Goal: Task Accomplishment & Management: Complete application form

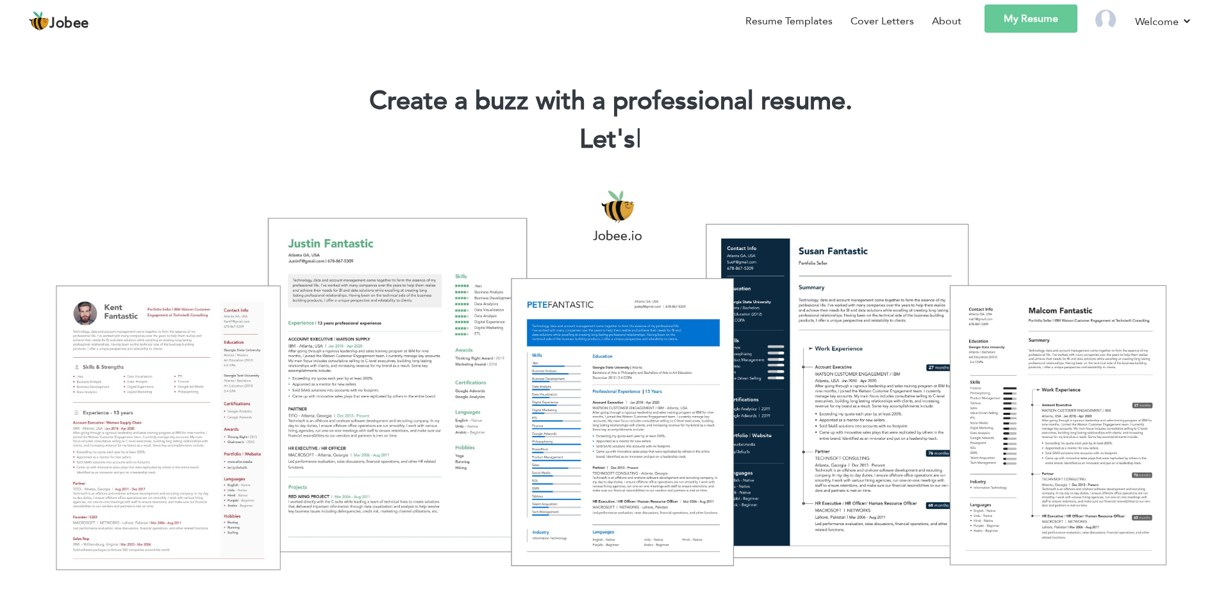
click at [1027, 20] on link "My Resume" at bounding box center [1031, 18] width 93 height 28
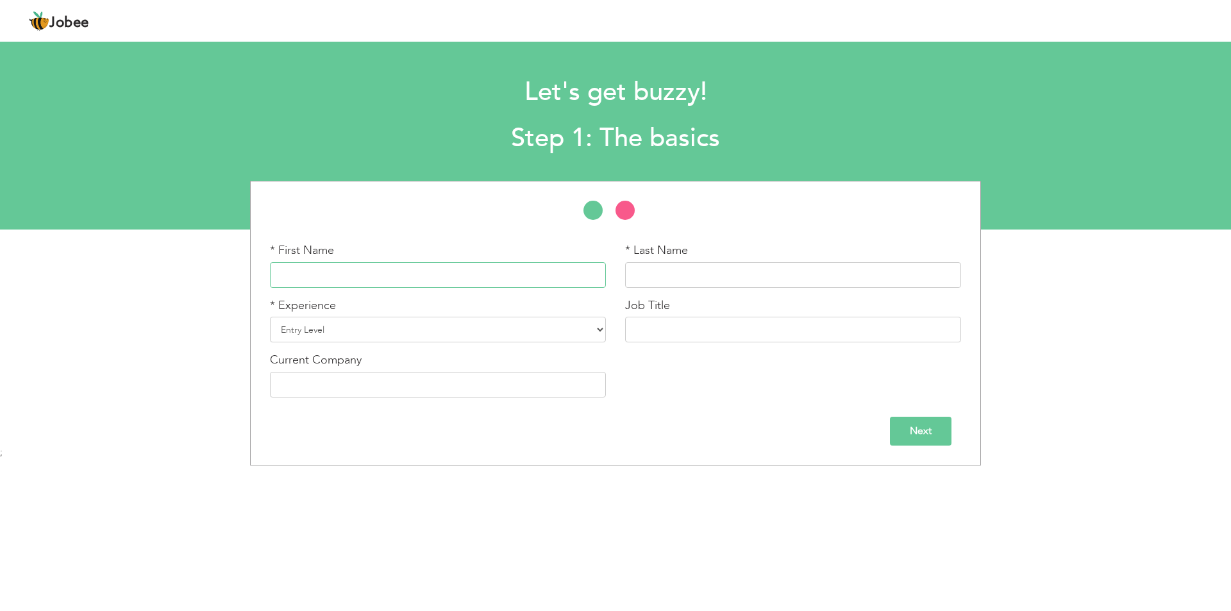
click at [364, 271] on input "text" at bounding box center [438, 275] width 336 height 26
type input "isha"
type input "nayamat"
click at [355, 333] on select "Entry Level Less than 1 Year 1 Year 2 Years 3 Years 4 Years 5 Years 6 Years 7 Y…" at bounding box center [438, 330] width 336 height 26
select select "7"
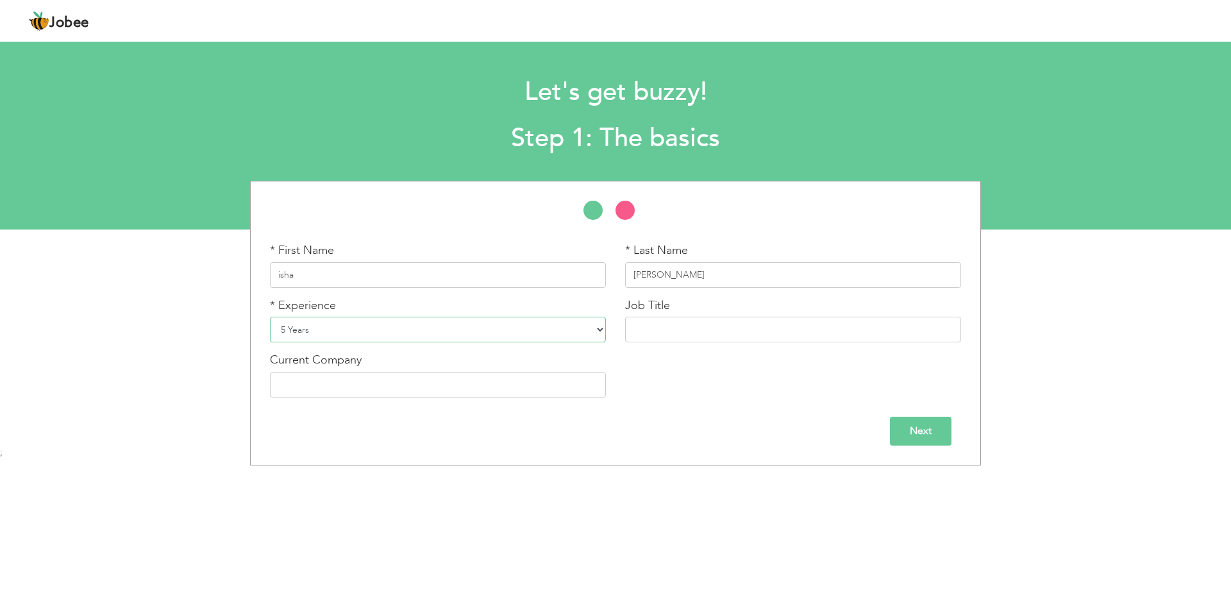
click at [270, 317] on select "Entry Level Less than 1 Year 1 Year 2 Years 3 Years 4 Years 5 Years 6 Years 7 Y…" at bounding box center [438, 330] width 336 height 26
click at [677, 335] on input "text" at bounding box center [793, 330] width 336 height 26
type input "Teaching"
click at [501, 373] on input "text" at bounding box center [438, 385] width 336 height 26
type input "School"
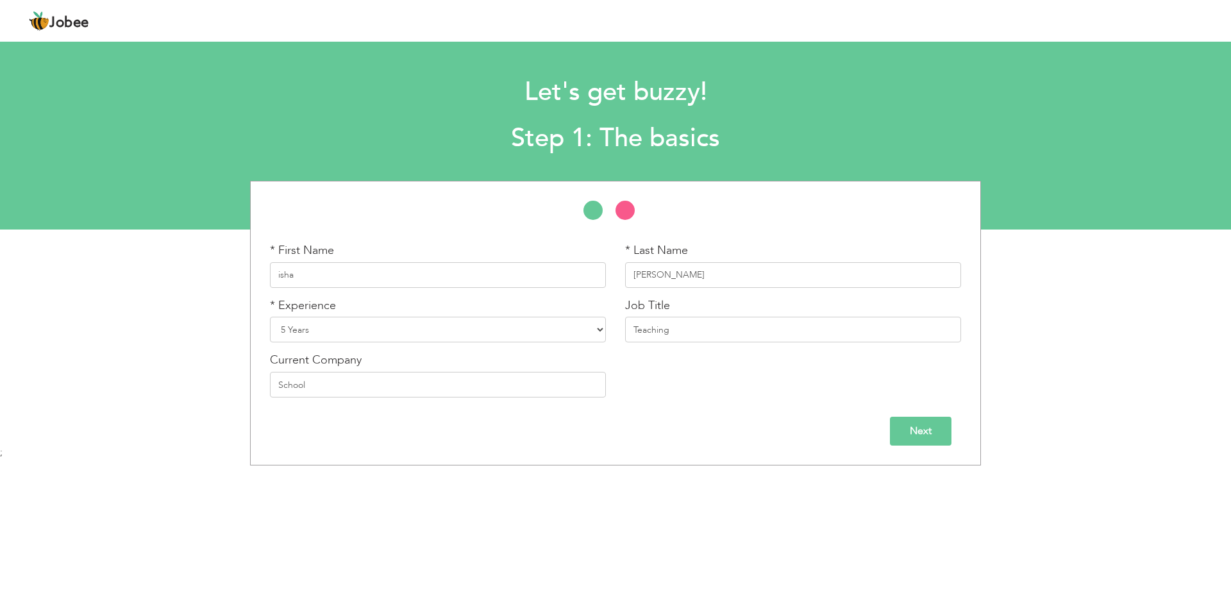
click at [912, 437] on input "Next" at bounding box center [921, 431] width 62 height 29
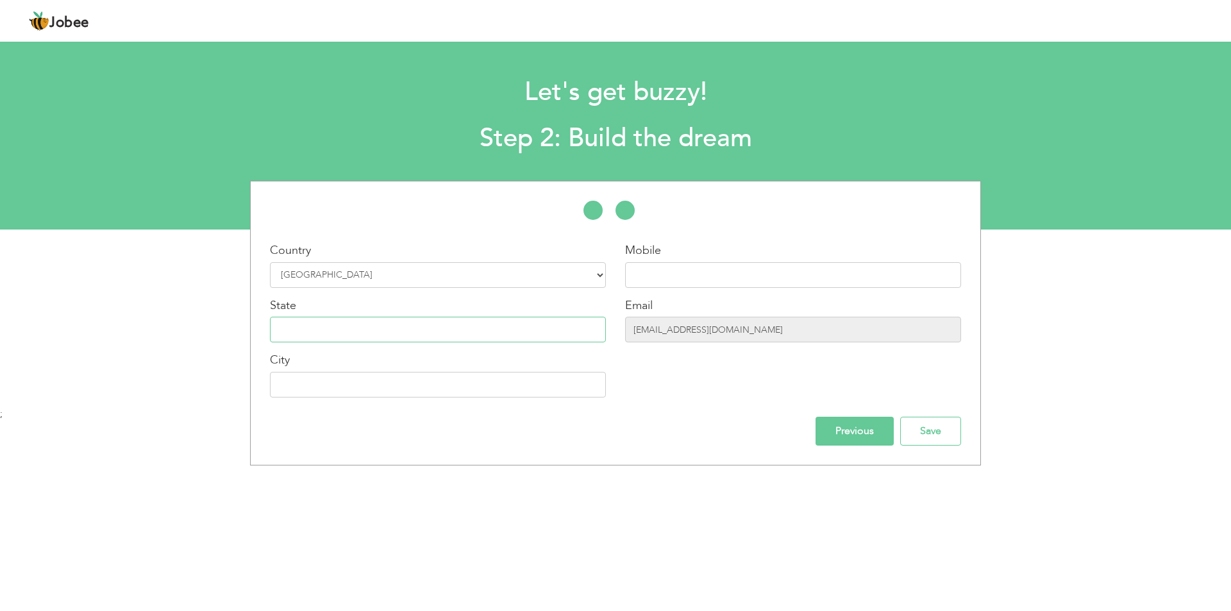
click at [419, 322] on input "text" at bounding box center [438, 330] width 336 height 26
type input "lahore"
click at [335, 398] on div "Country Select Country Afghanistan Albania Algeria American Samoa Andorra Angol…" at bounding box center [437, 324] width 355 height 165
click at [330, 394] on input "text" at bounding box center [438, 385] width 336 height 26
type input "[GEOGRAPHIC_DATA]"
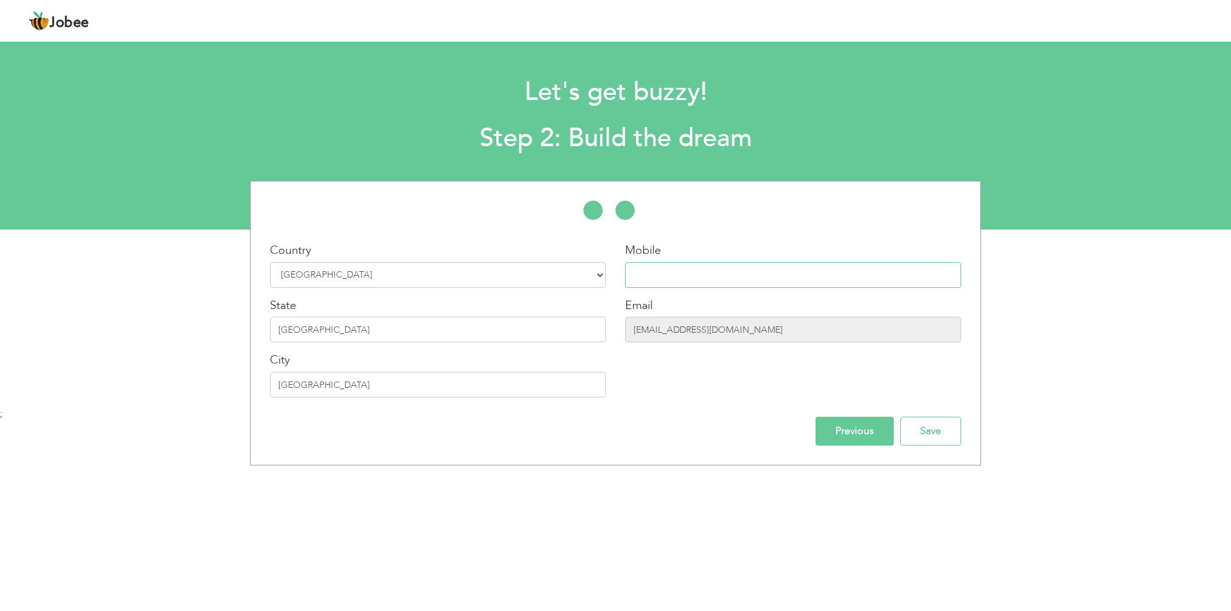
type input "03094390542"
click at [388, 342] on input "lahore" at bounding box center [438, 330] width 336 height 26
type input "l"
type input "Punjab"
click at [746, 333] on input "ishaansari2080@gmail.com" at bounding box center [793, 330] width 336 height 26
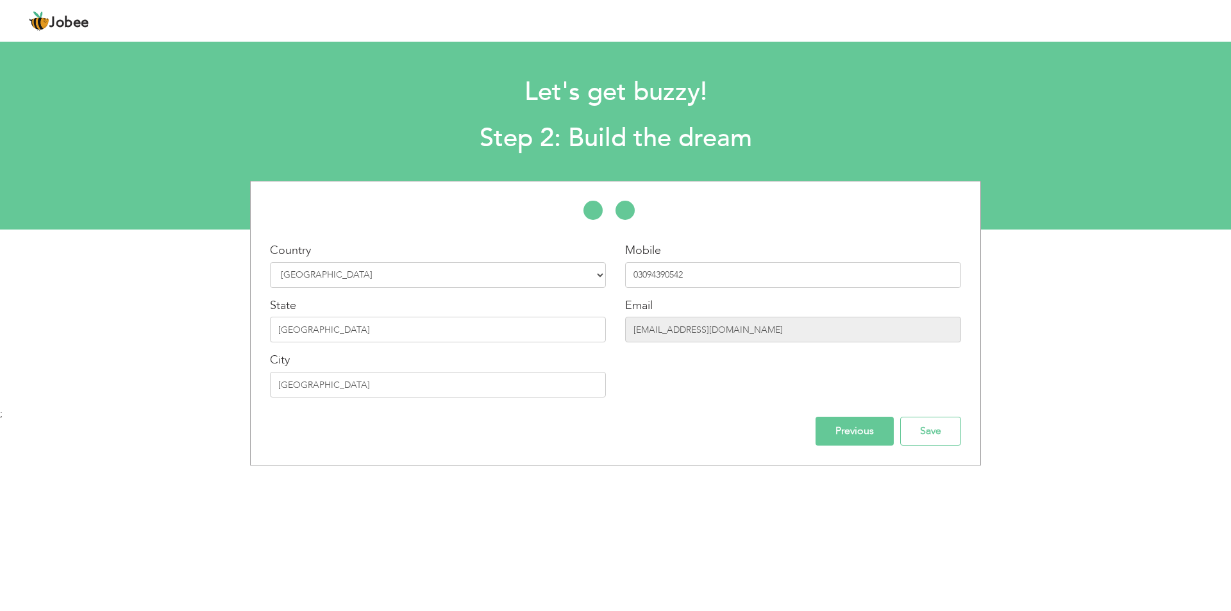
click at [849, 435] on input "Previous" at bounding box center [854, 431] width 78 height 29
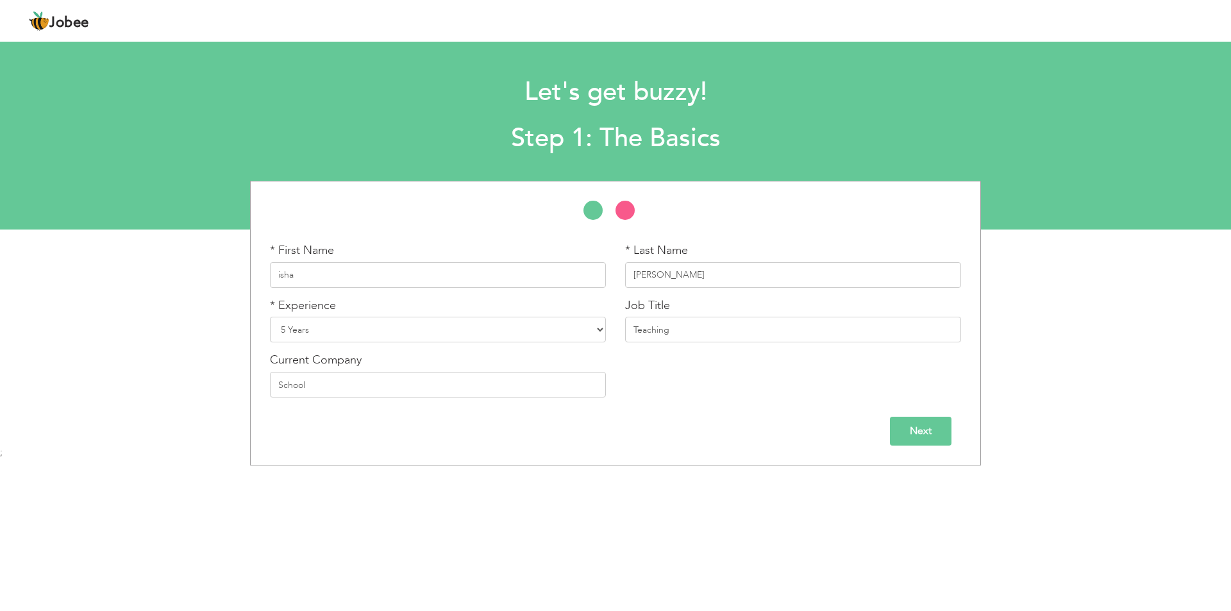
click at [917, 431] on input "Next" at bounding box center [921, 431] width 62 height 29
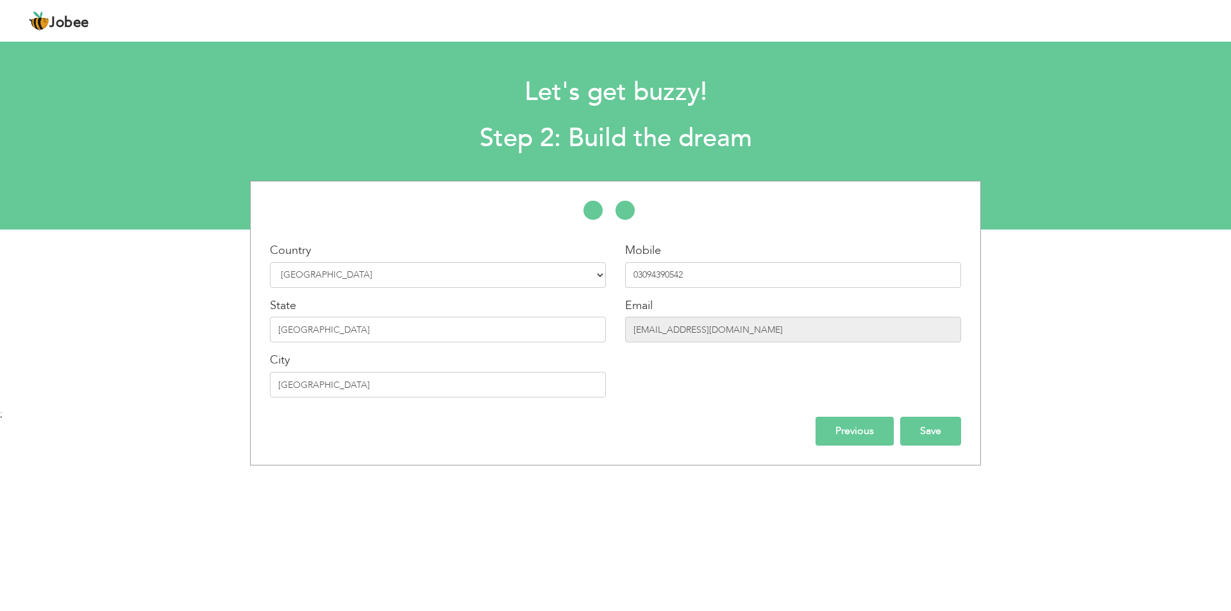
click at [933, 423] on input "Save" at bounding box center [930, 431] width 61 height 29
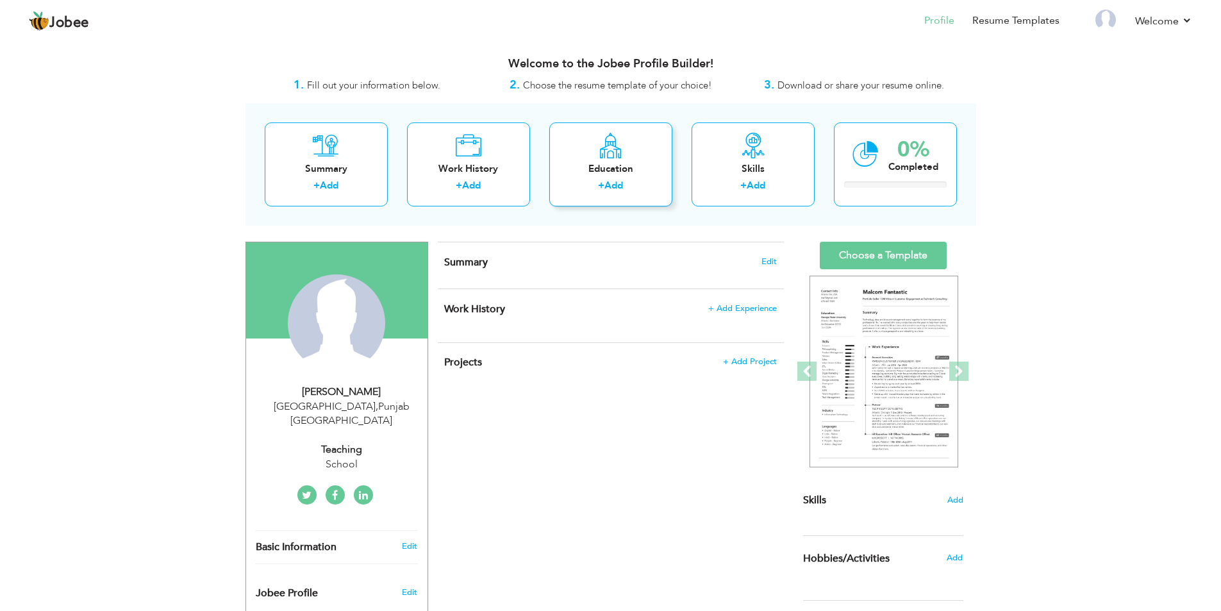
click at [592, 159] on div "Education + Add" at bounding box center [610, 164] width 123 height 84
radio input "true"
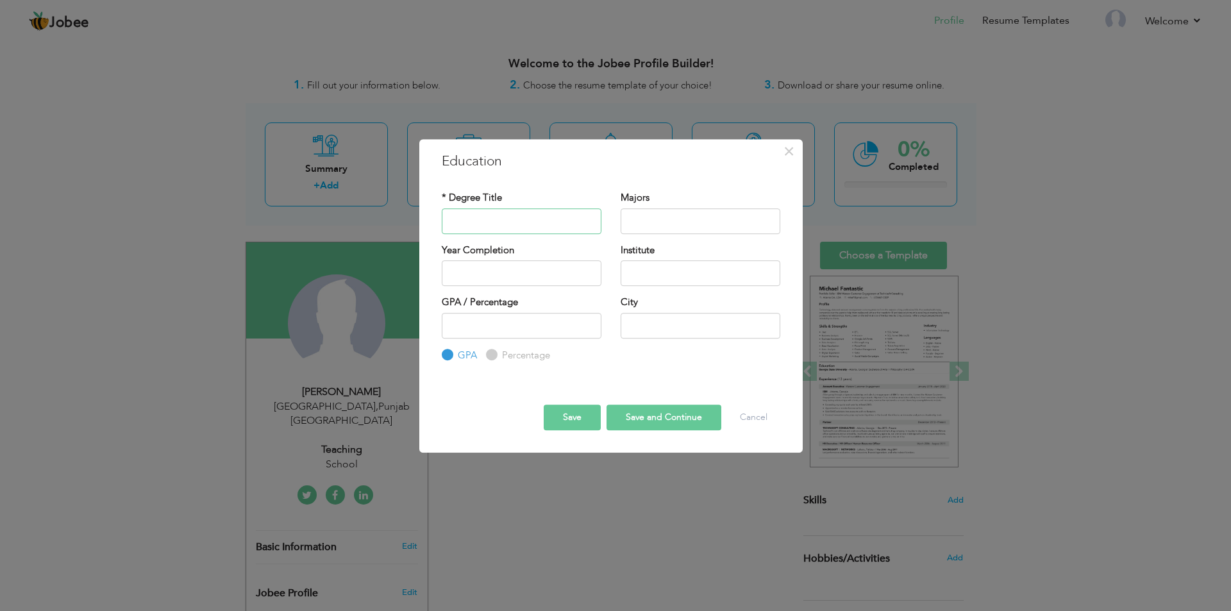
click at [514, 213] on input "text" at bounding box center [522, 221] width 160 height 26
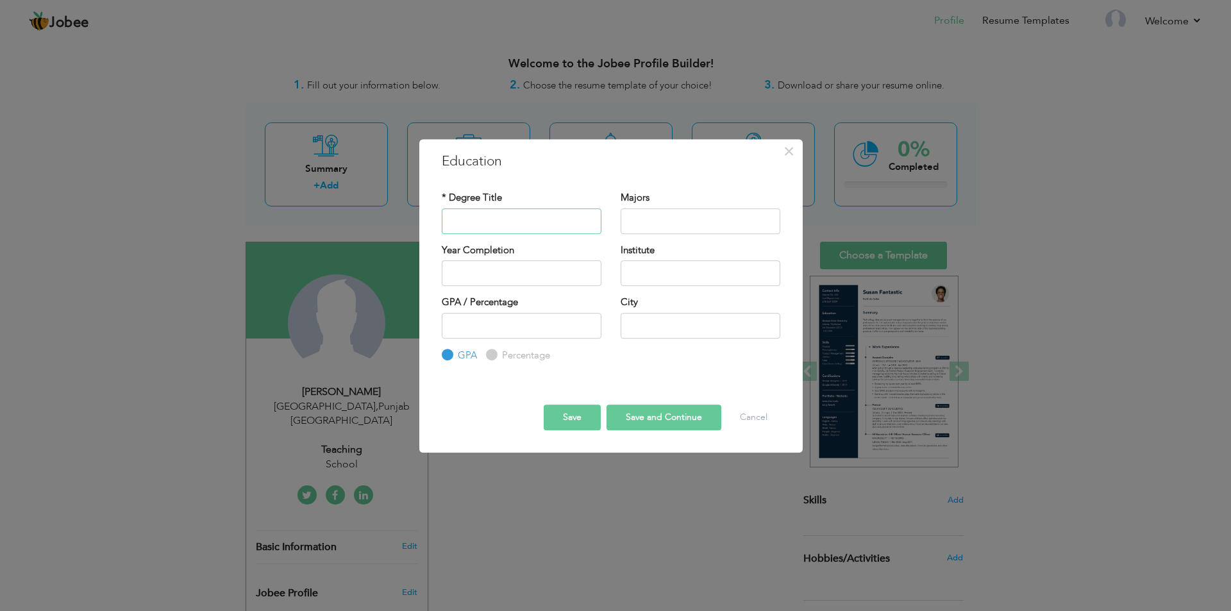
type input "Matric"
click at [641, 213] on input "text" at bounding box center [701, 221] width 160 height 26
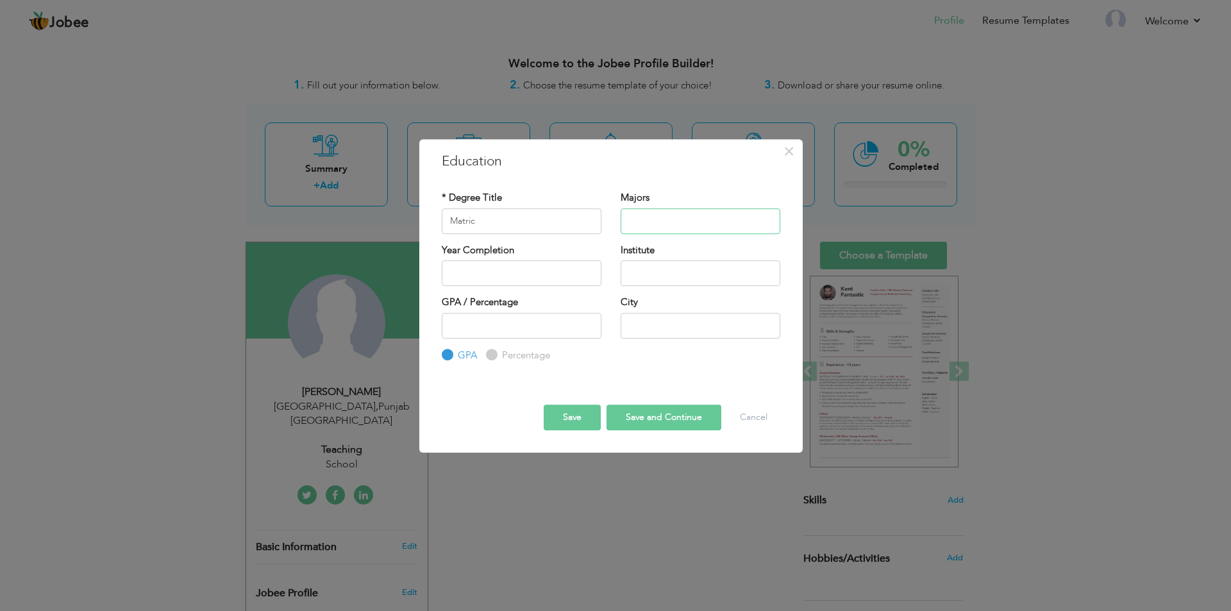
type input "Science subjects"
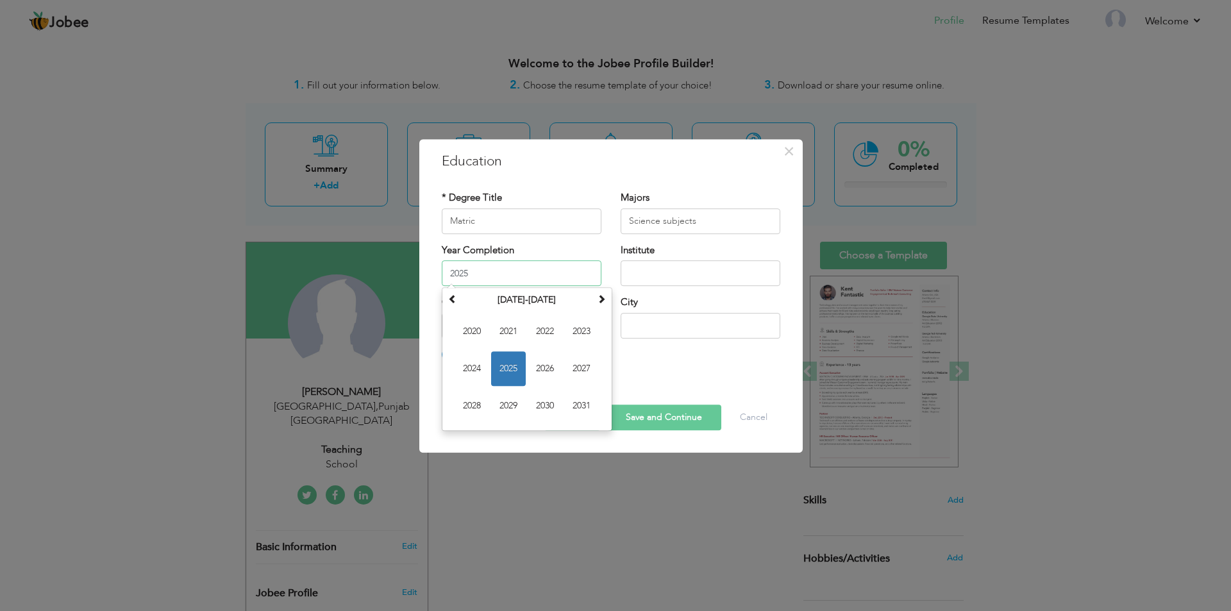
click at [509, 267] on input "2025" at bounding box center [522, 273] width 160 height 26
click at [456, 303] on span at bounding box center [452, 298] width 9 height 9
click at [461, 421] on span "2018" at bounding box center [472, 406] width 35 height 35
type input "2018"
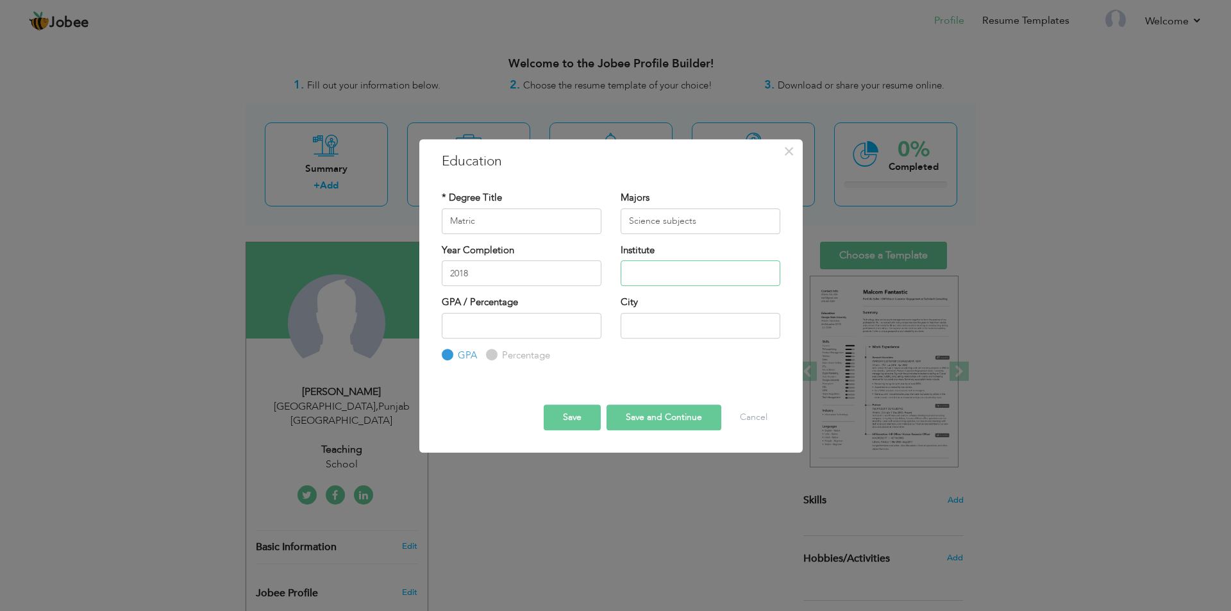
click at [694, 271] on input "text" at bounding box center [701, 273] width 160 height 26
type input "Bise Lahore Board"
click at [485, 332] on input "number" at bounding box center [522, 326] width 160 height 26
click at [655, 328] on input "text" at bounding box center [701, 326] width 160 height 26
type input "[GEOGRAPHIC_DATA]"
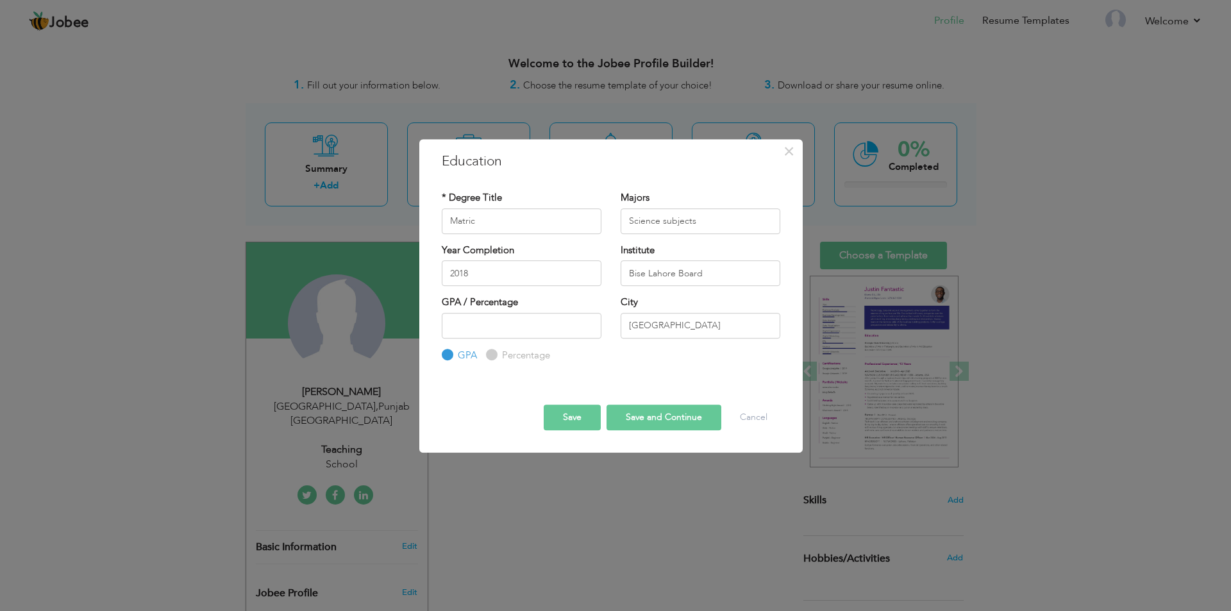
click at [652, 422] on button "Save and Continue" at bounding box center [663, 418] width 115 height 26
click at [536, 217] on input "text" at bounding box center [522, 221] width 160 height 26
type input "i"
type input "Intermidate"
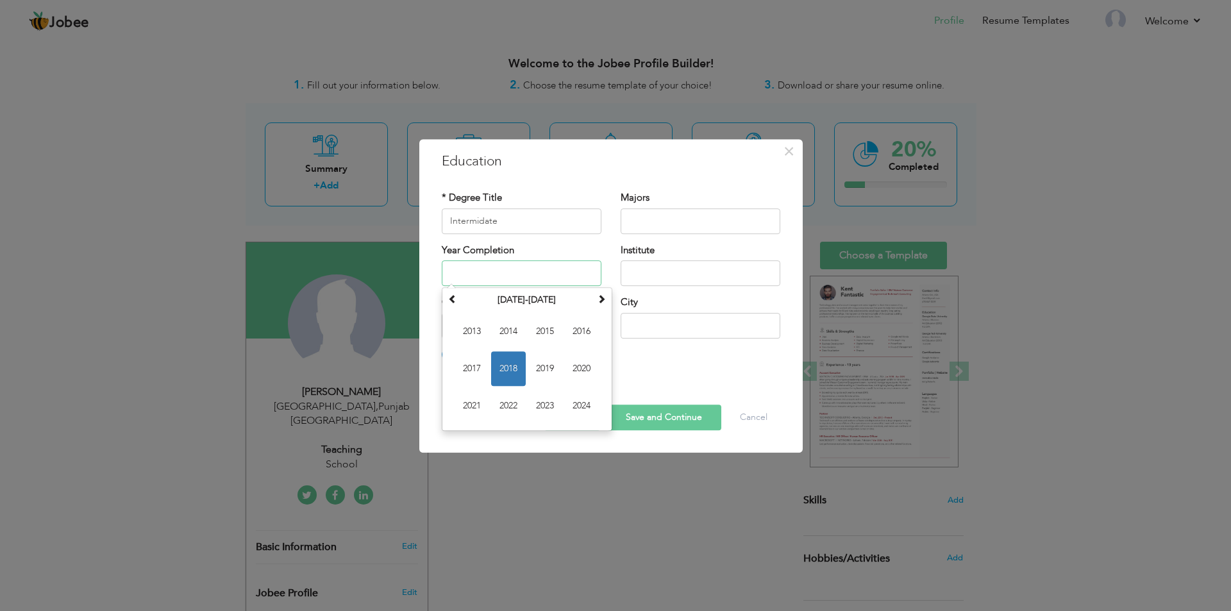
click at [537, 267] on input "text" at bounding box center [522, 273] width 160 height 26
click at [585, 369] on span "2020" at bounding box center [581, 368] width 35 height 35
type input "2020"
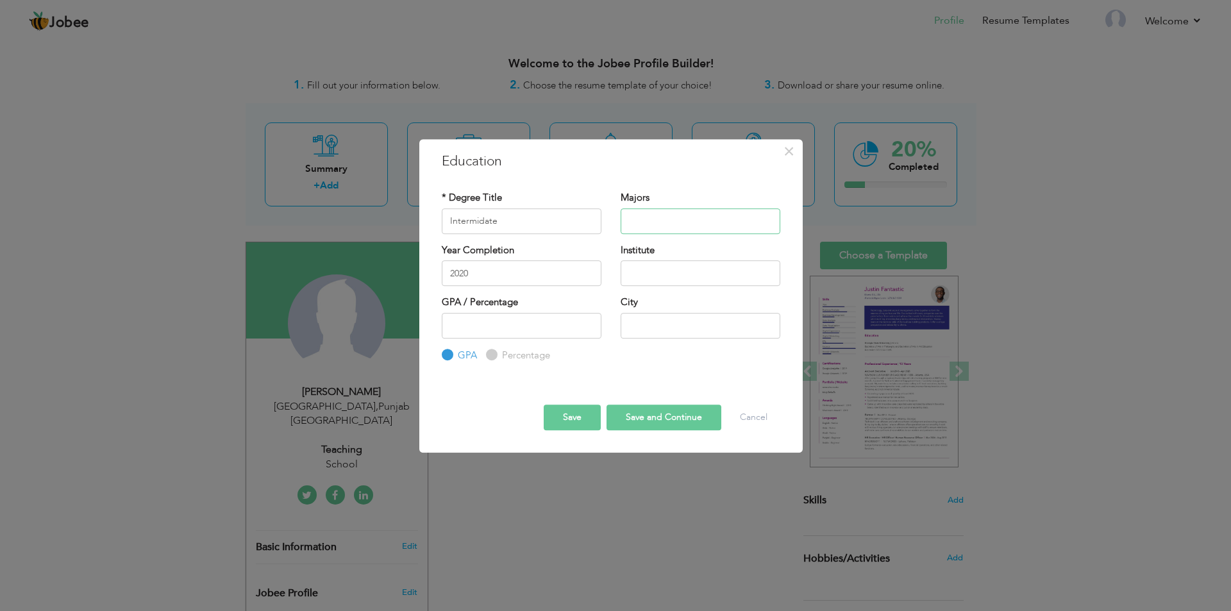
click at [646, 217] on input "text" at bounding box center [701, 221] width 160 height 26
click at [677, 219] on input "text" at bounding box center [701, 221] width 160 height 26
type input "A"
click at [656, 217] on input "FA" at bounding box center [701, 221] width 160 height 26
type input "F"
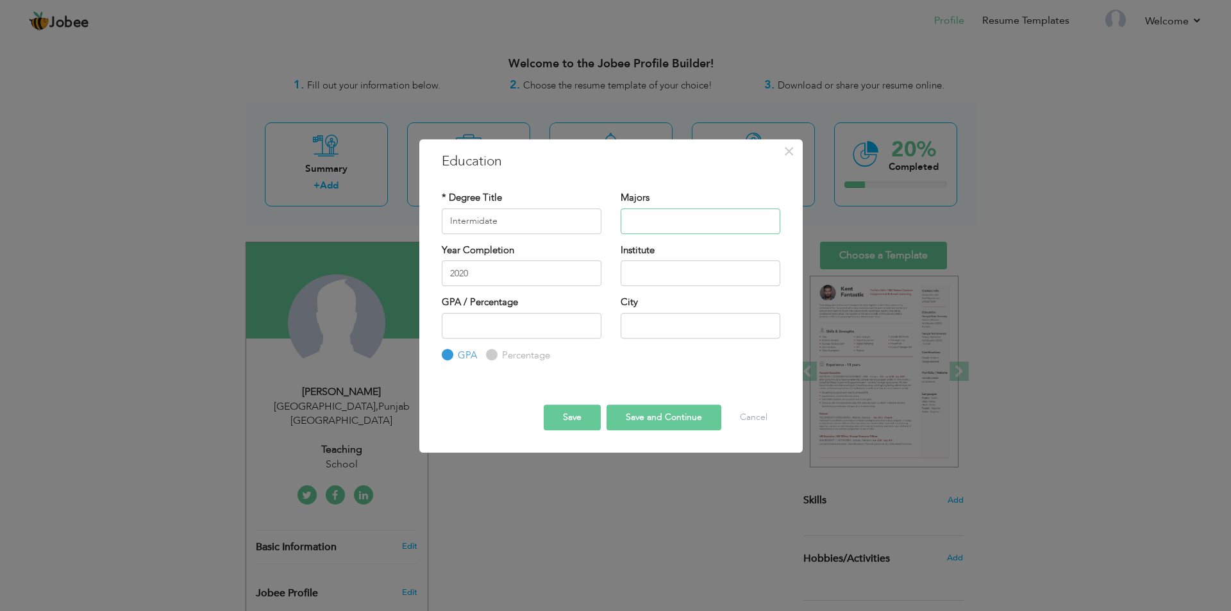
type input "a"
type input "Arts subjects"
click at [655, 269] on input "text" at bounding box center [701, 273] width 160 height 26
type input "Bise Lahore Board"
click at [667, 327] on input "text" at bounding box center [701, 326] width 160 height 26
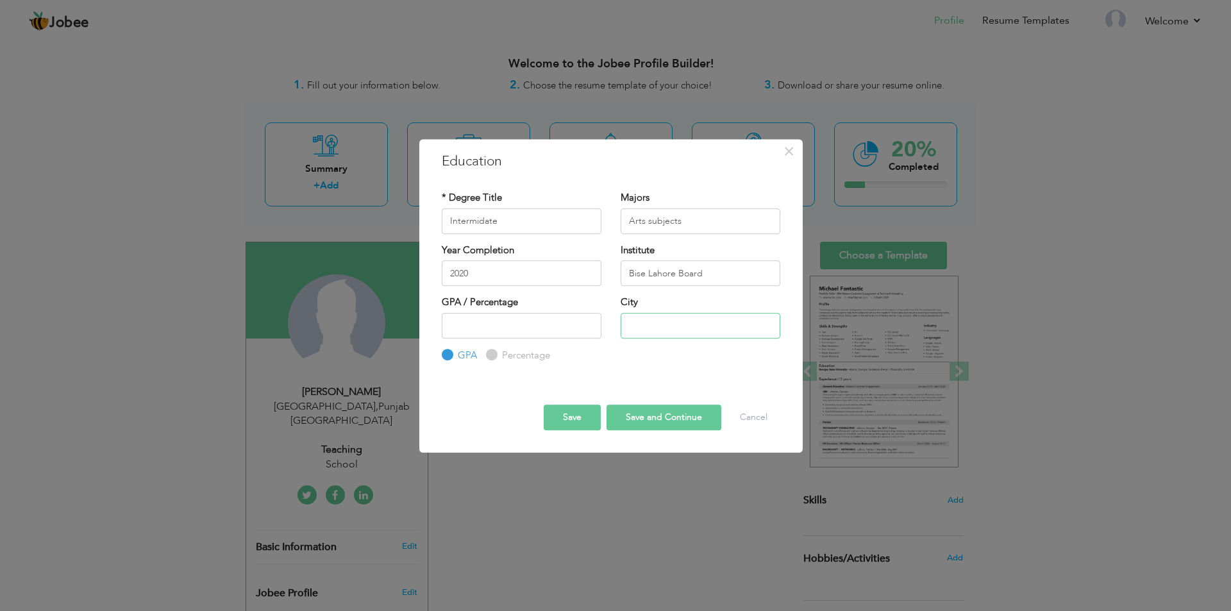
type input "[GEOGRAPHIC_DATA]"
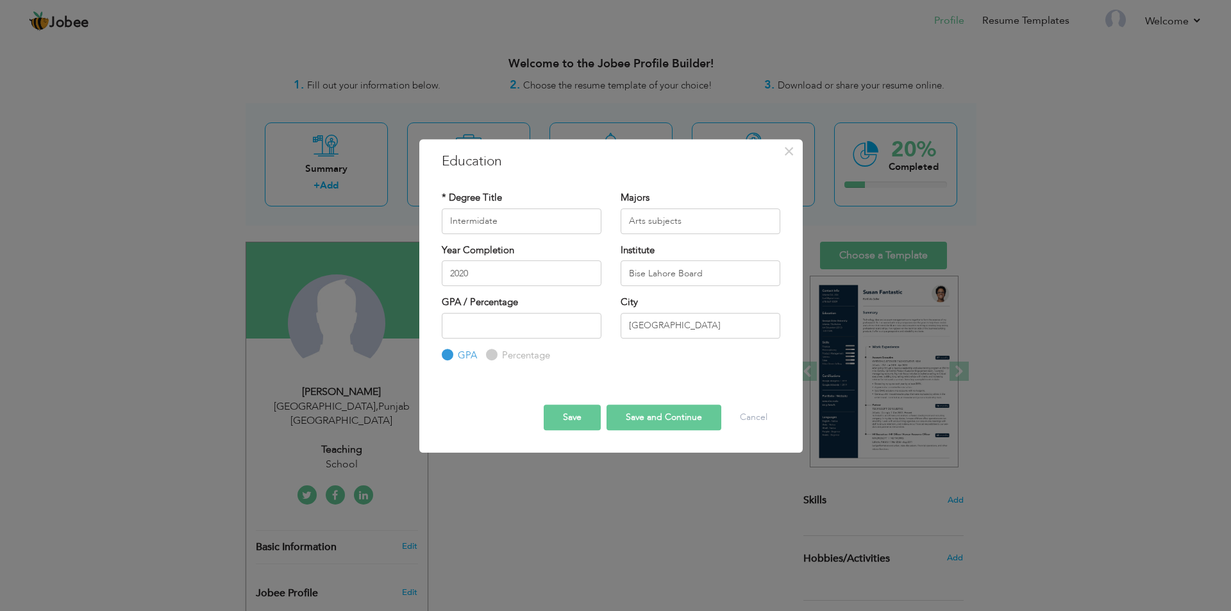
click at [636, 415] on button "Save and Continue" at bounding box center [663, 418] width 115 height 26
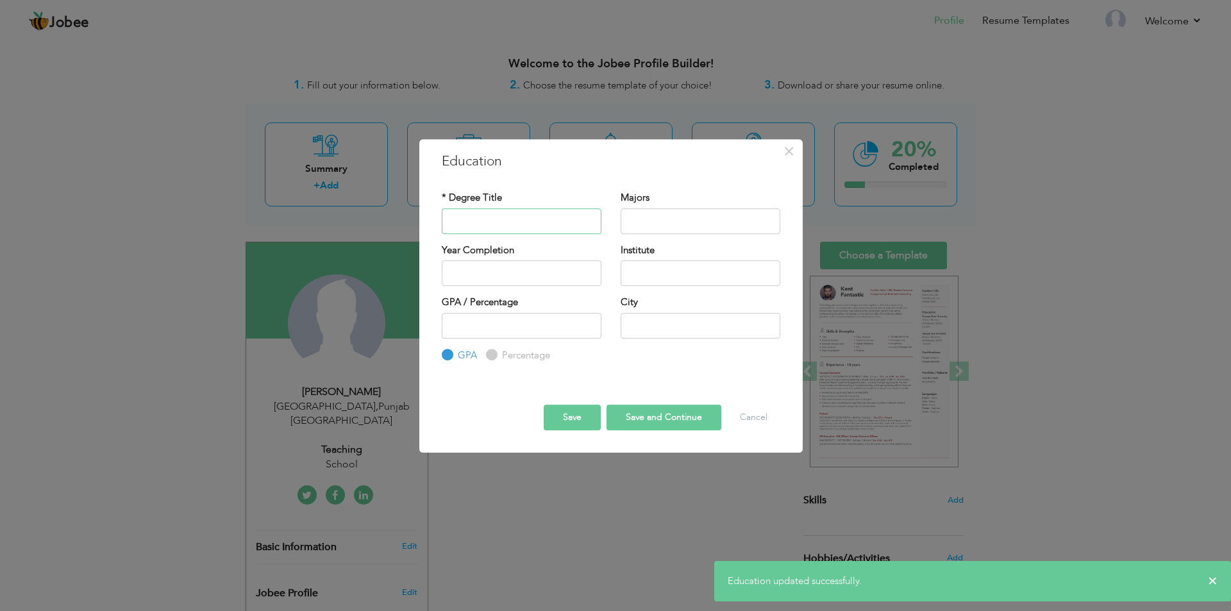
click at [495, 228] on input "text" at bounding box center [522, 221] width 160 height 26
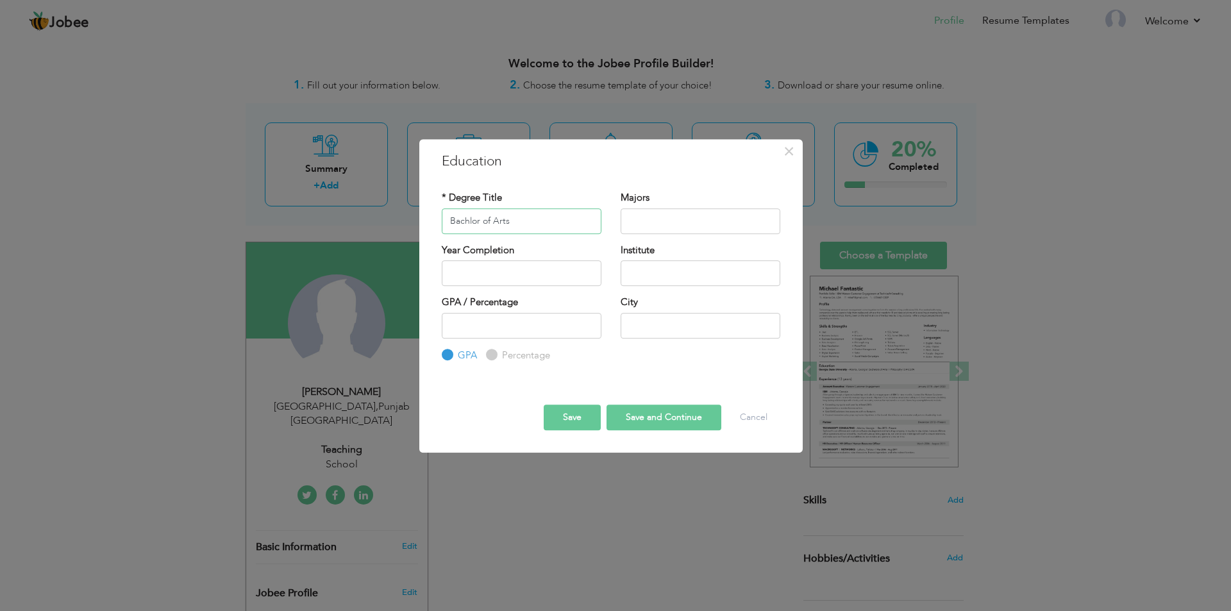
type input "Bachlor of Arts"
click at [655, 222] on input "text" at bounding box center [701, 221] width 160 height 26
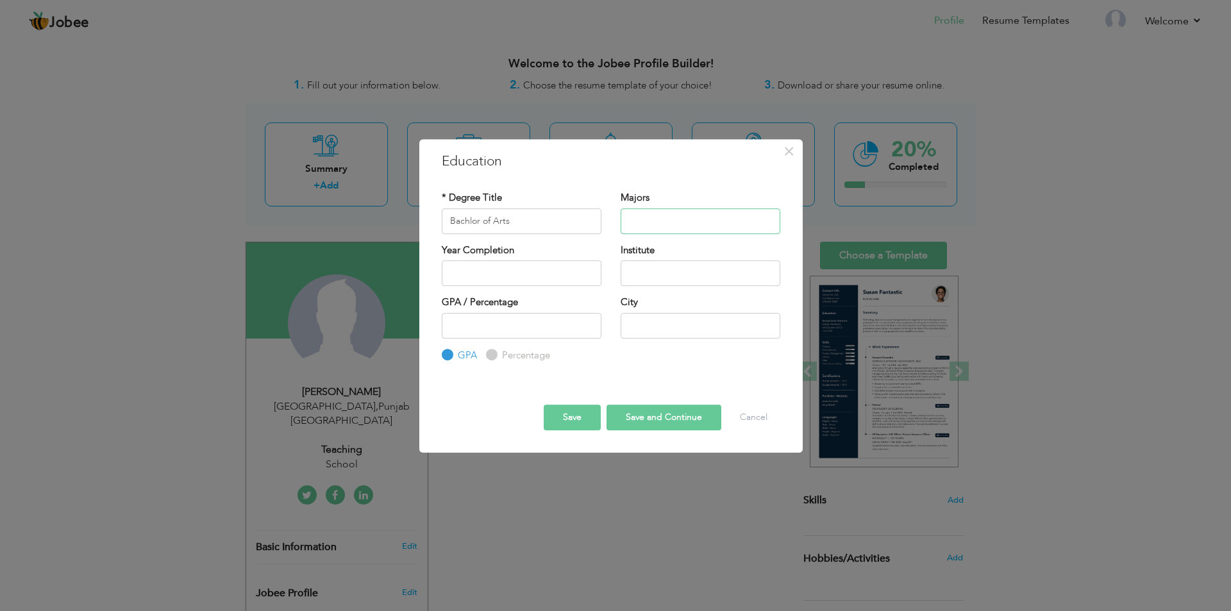
click at [657, 221] on input "text" at bounding box center [701, 221] width 160 height 26
type input "p"
type input "Politica sci & Geography"
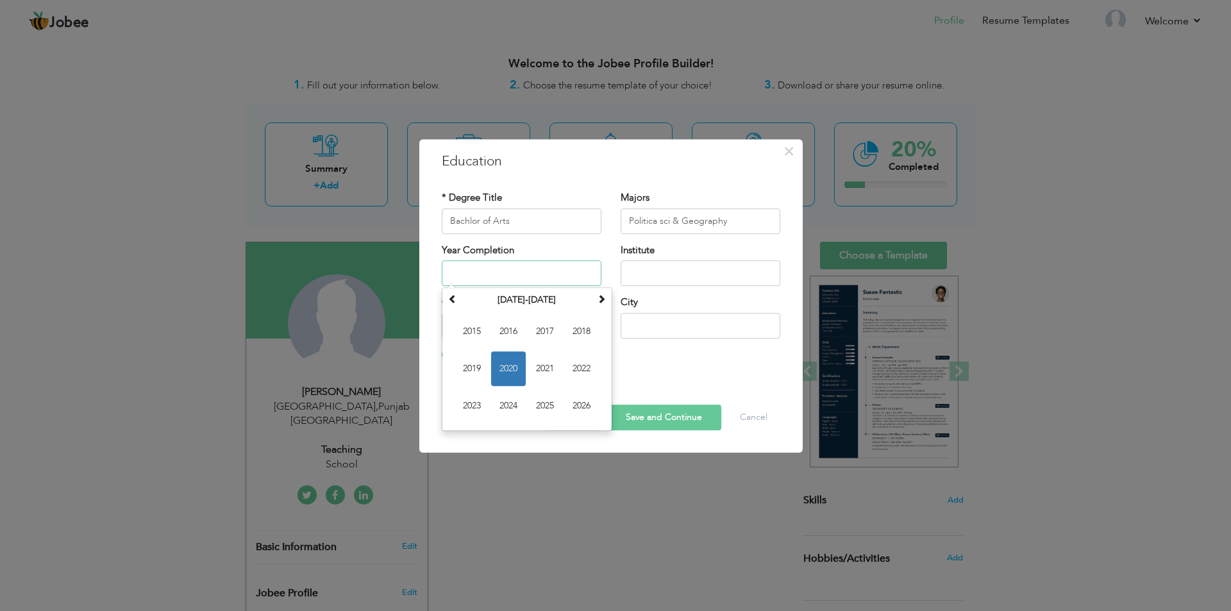
click at [513, 274] on input "text" at bounding box center [522, 273] width 160 height 26
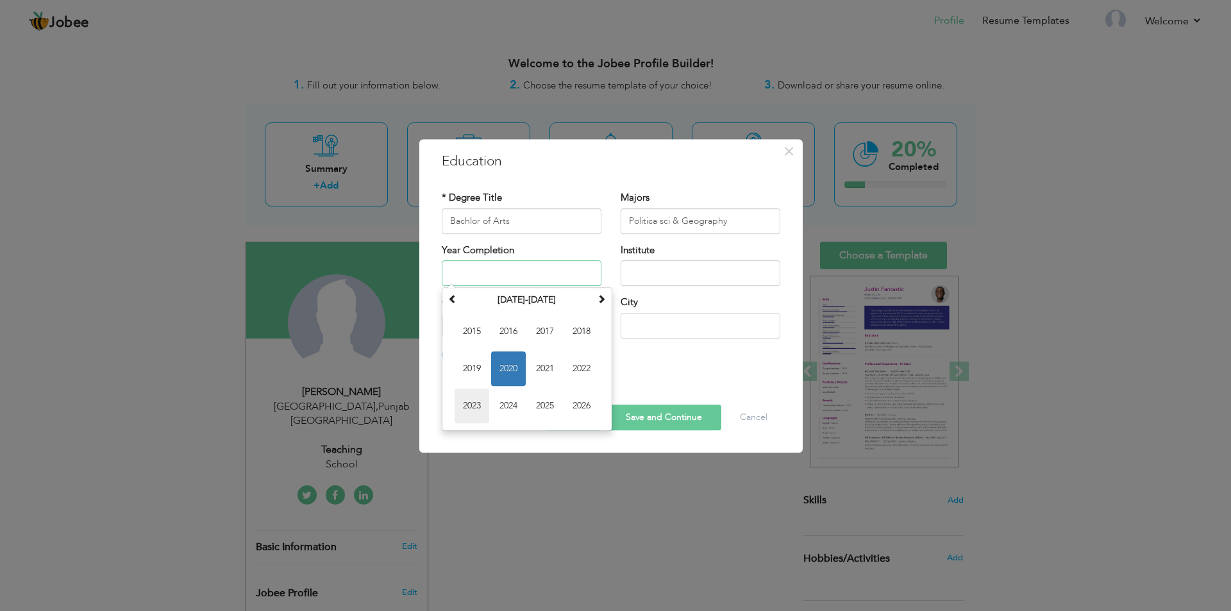
click at [466, 406] on span "2023" at bounding box center [472, 406] width 35 height 35
type input "2023"
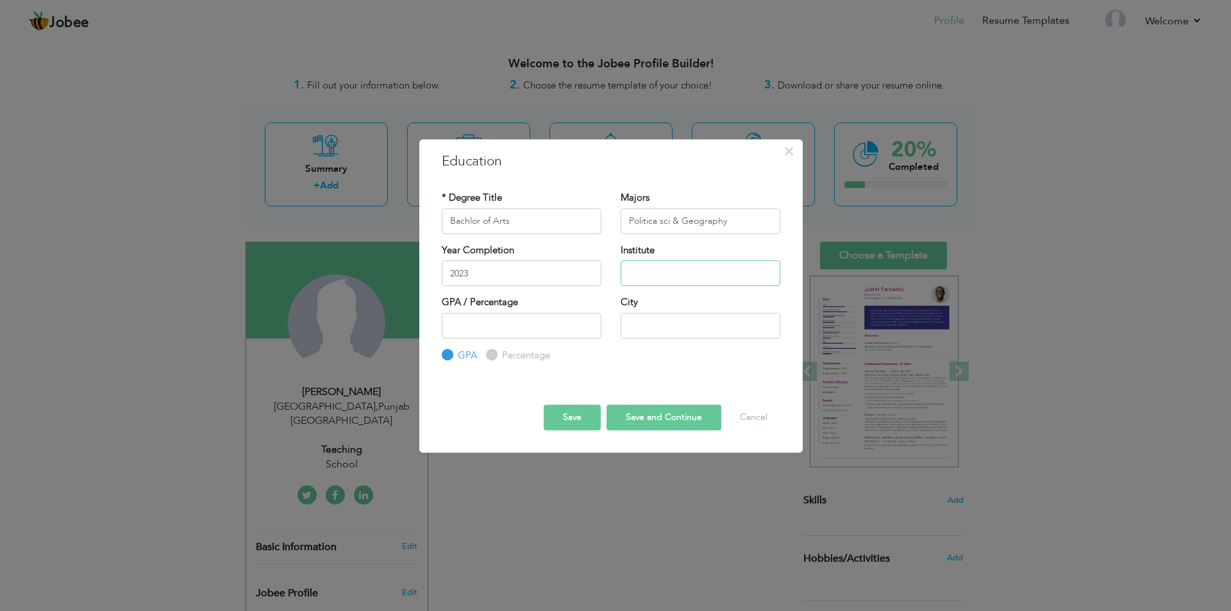
click at [682, 271] on input "text" at bounding box center [701, 273] width 160 height 26
type input "[GEOGRAPHIC_DATA]"
click at [530, 224] on input "Bachlor of Arts" at bounding box center [522, 221] width 160 height 26
type input "Bachlor of Arts (as a private candidate )"
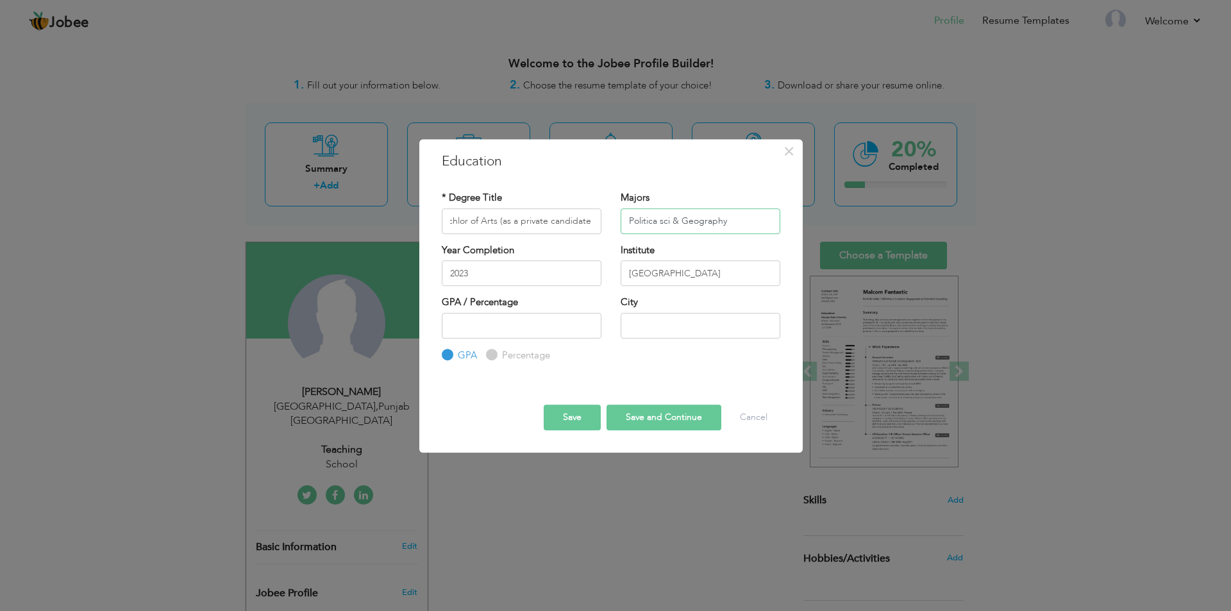
scroll to position [0, 0]
click at [731, 222] on input "Politica sci & Geography" at bounding box center [701, 221] width 160 height 26
type input "Politica sci & Geography &"
click at [469, 218] on input "Bachlor of Arts (as a private candidate )" at bounding box center [522, 221] width 160 height 26
click at [590, 222] on input "Bachelor of Arts (as a private candidate )" at bounding box center [522, 221] width 160 height 26
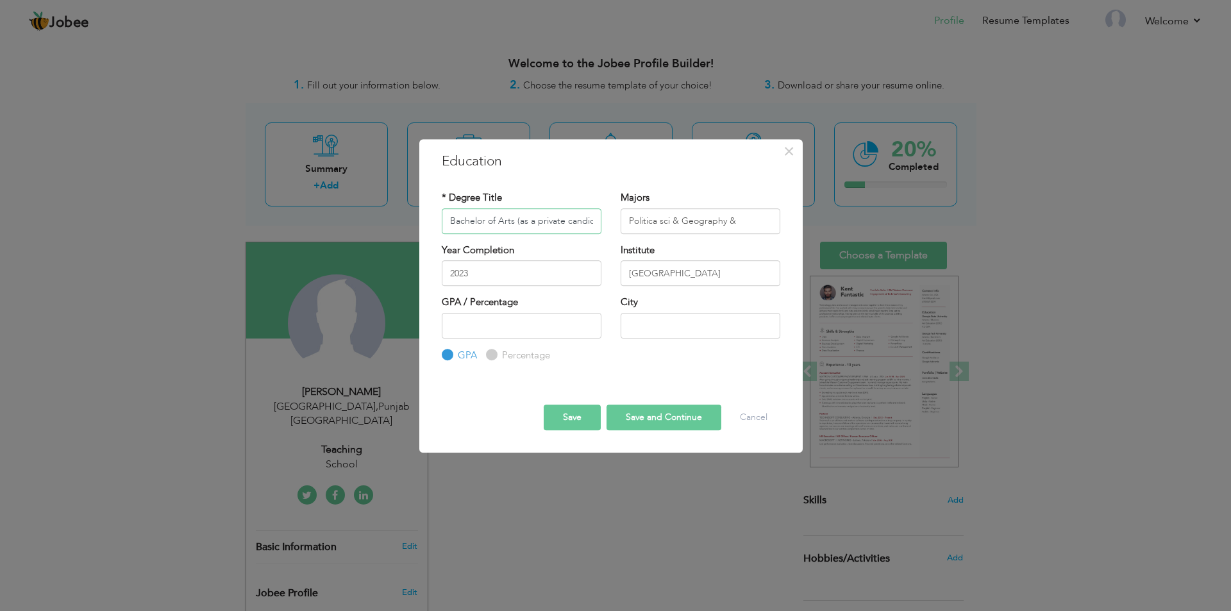
click at [590, 222] on input "Bachelor of Arts (as a private candidate )" at bounding box center [522, 221] width 160 height 26
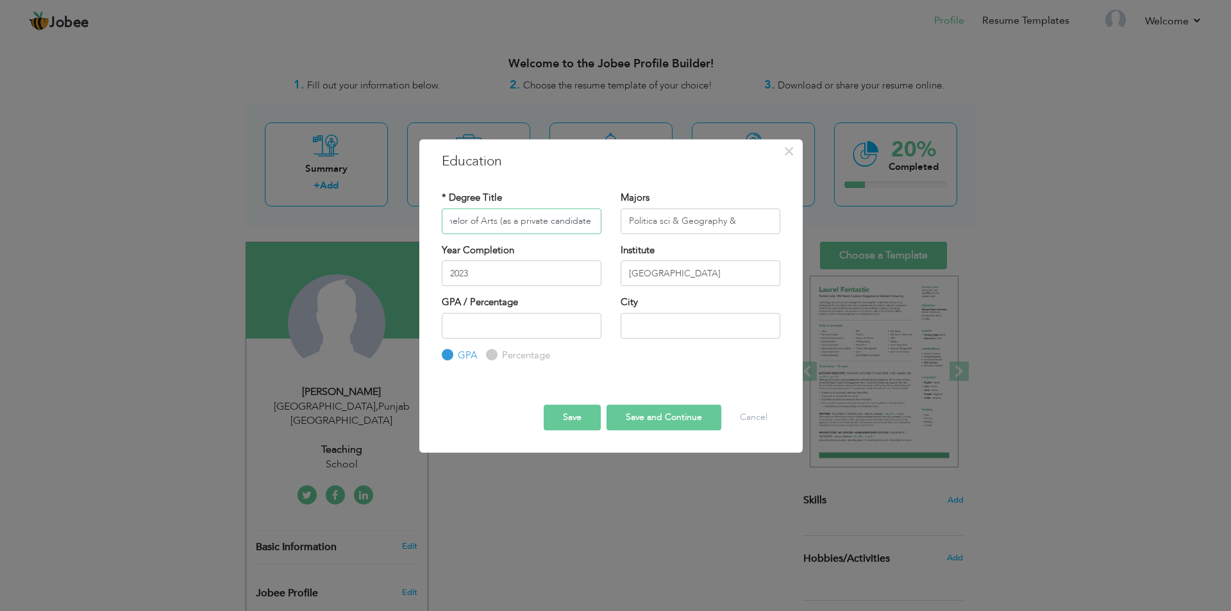
type input "Bachelor of Arts (as a private candidate )"
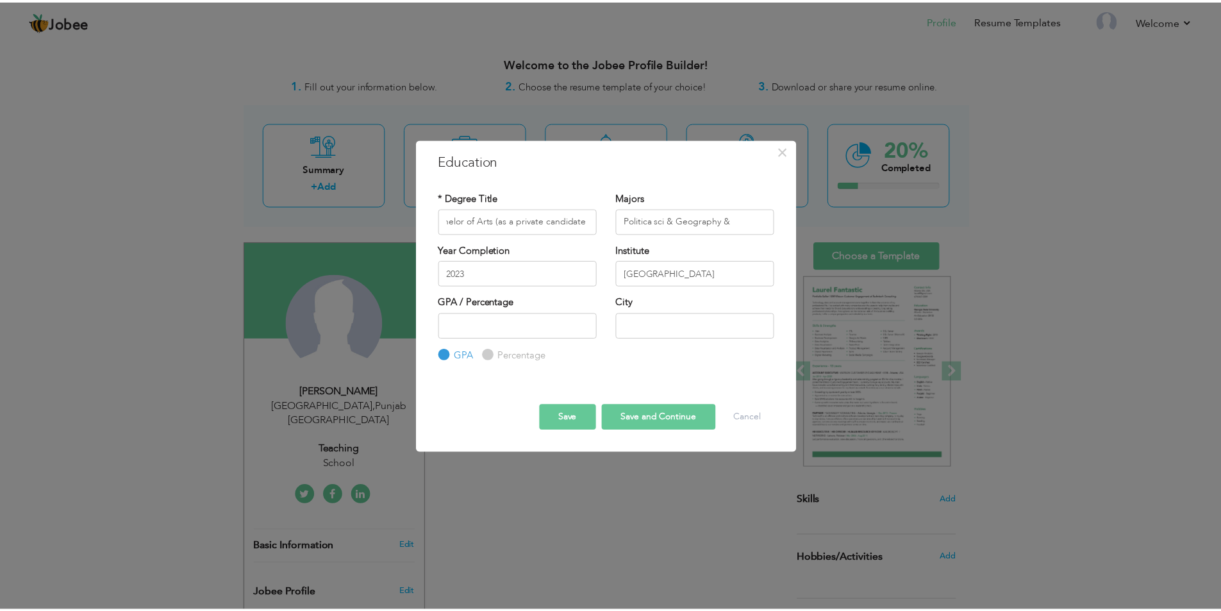
scroll to position [0, 0]
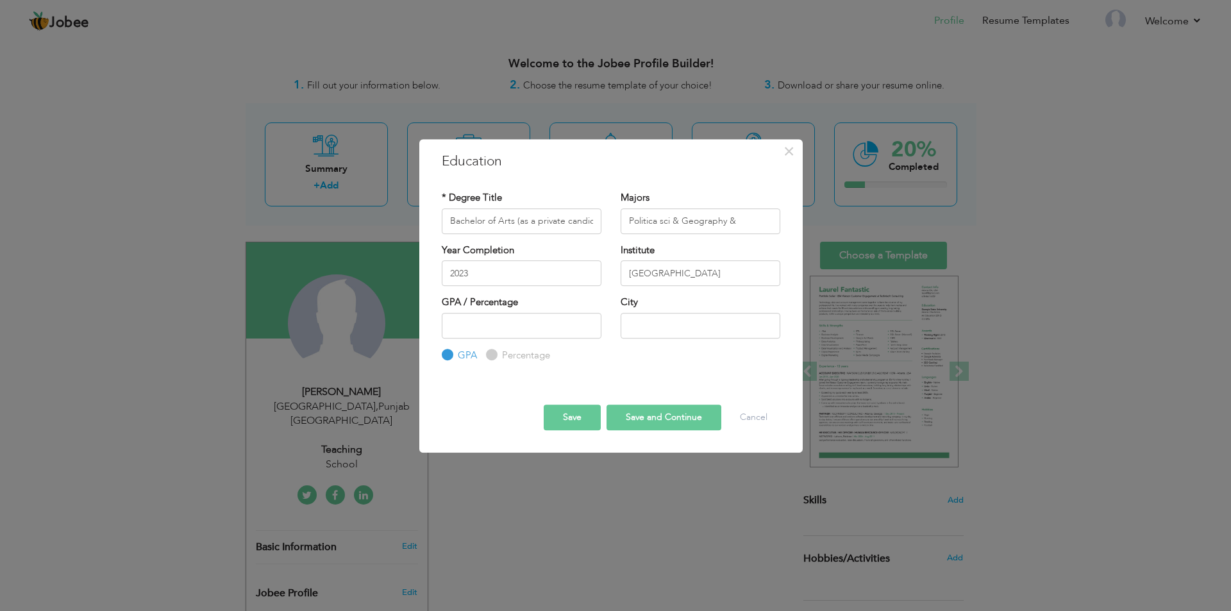
click at [646, 411] on button "Save and Continue" at bounding box center [663, 418] width 115 height 26
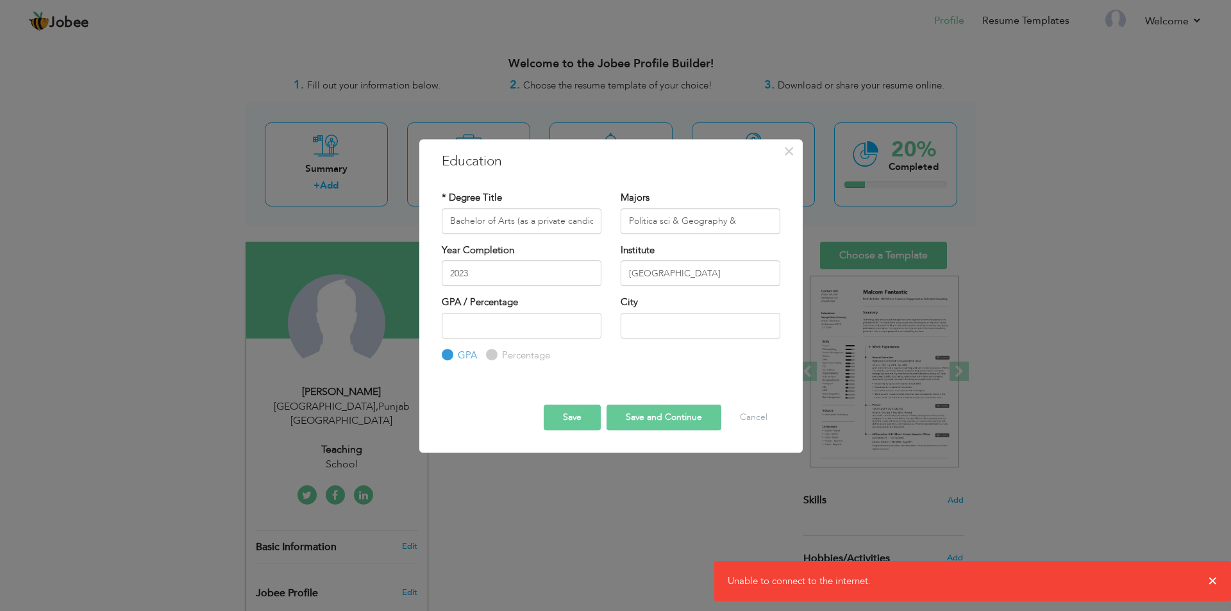
click at [650, 420] on button "Save and Continue" at bounding box center [663, 418] width 115 height 26
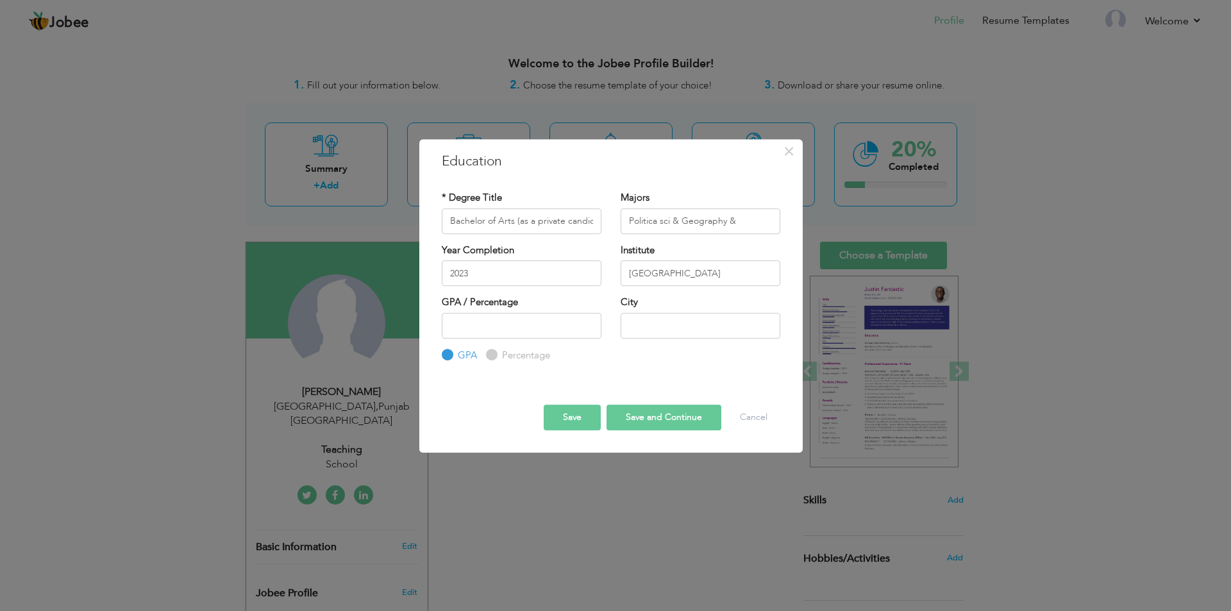
click at [686, 415] on button "Save and Continue" at bounding box center [663, 418] width 115 height 26
click at [686, 415] on button "Save and Continue" at bounding box center [659, 418] width 124 height 26
click at [653, 416] on button "Save and Continue" at bounding box center [663, 418] width 115 height 26
click at [589, 420] on button "Save" at bounding box center [572, 418] width 57 height 26
click at [696, 417] on button "Save and Continue" at bounding box center [663, 418] width 115 height 26
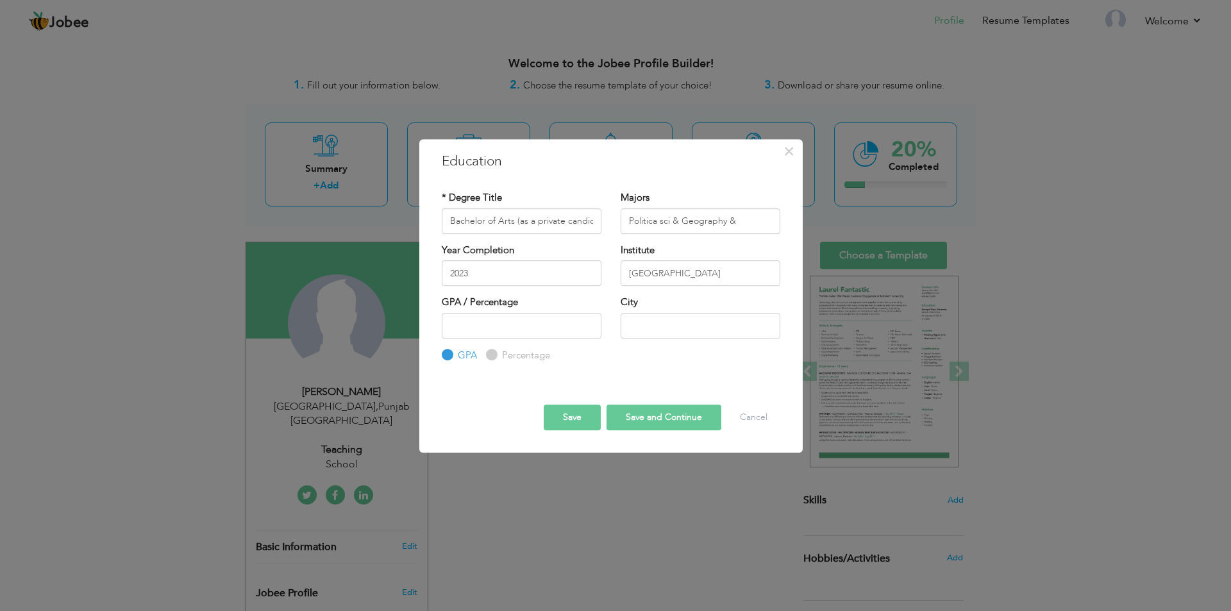
click at [0, 0] on span "button" at bounding box center [0, 0] width 0 height 0
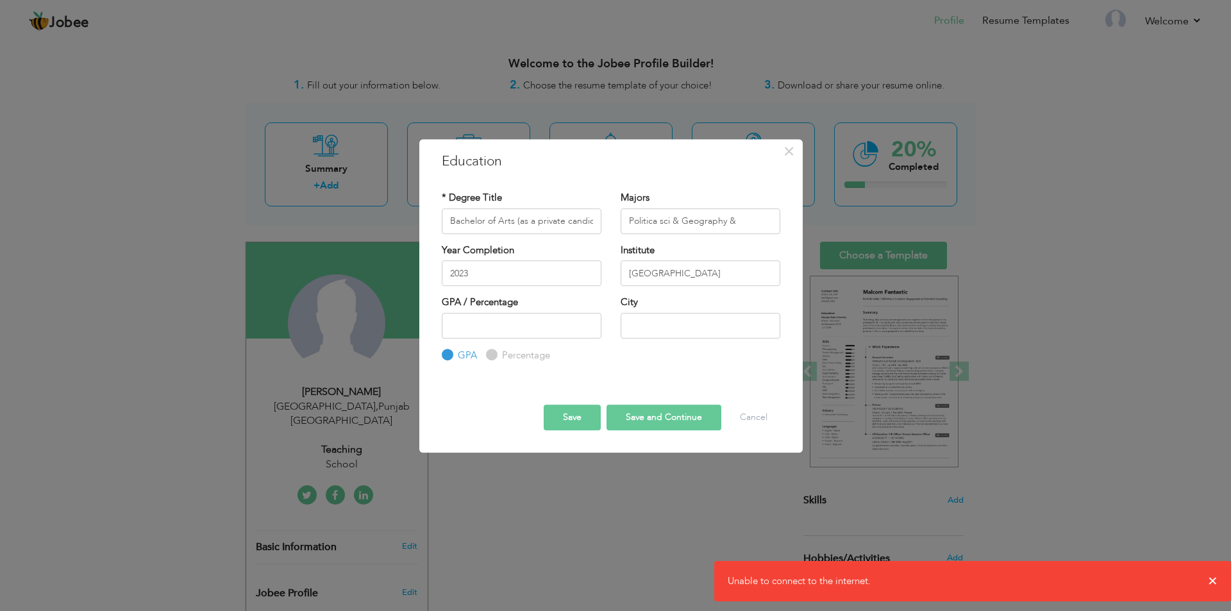
click at [564, 414] on button "Save" at bounding box center [572, 418] width 57 height 26
click at [564, 414] on button "Save" at bounding box center [568, 418] width 66 height 26
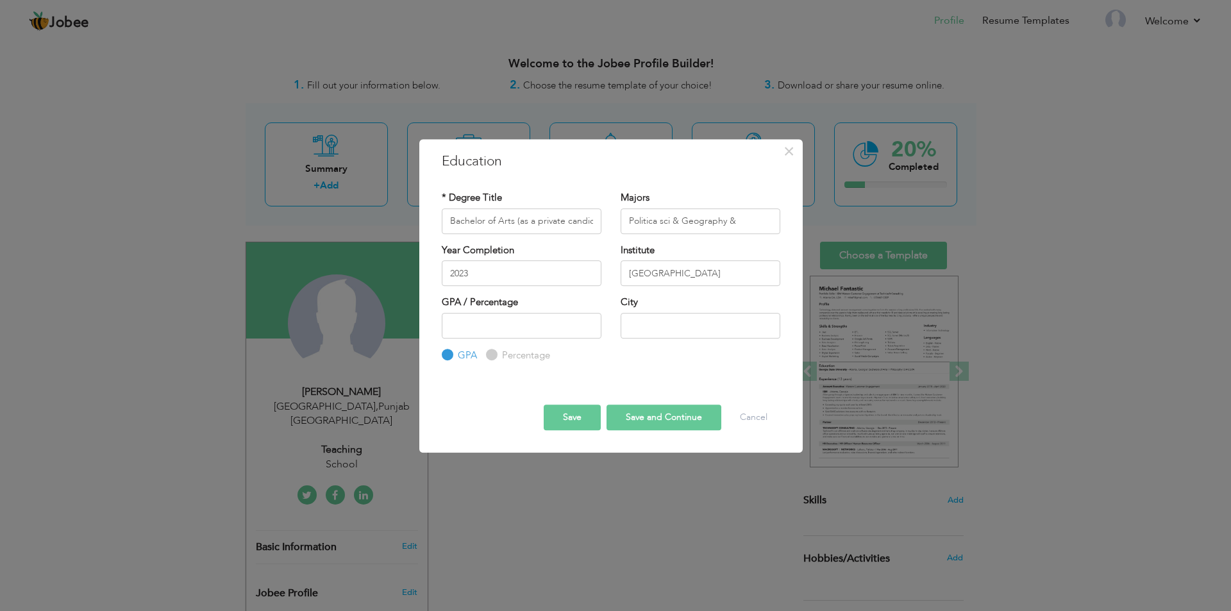
click at [564, 414] on button "Save" at bounding box center [572, 418] width 57 height 26
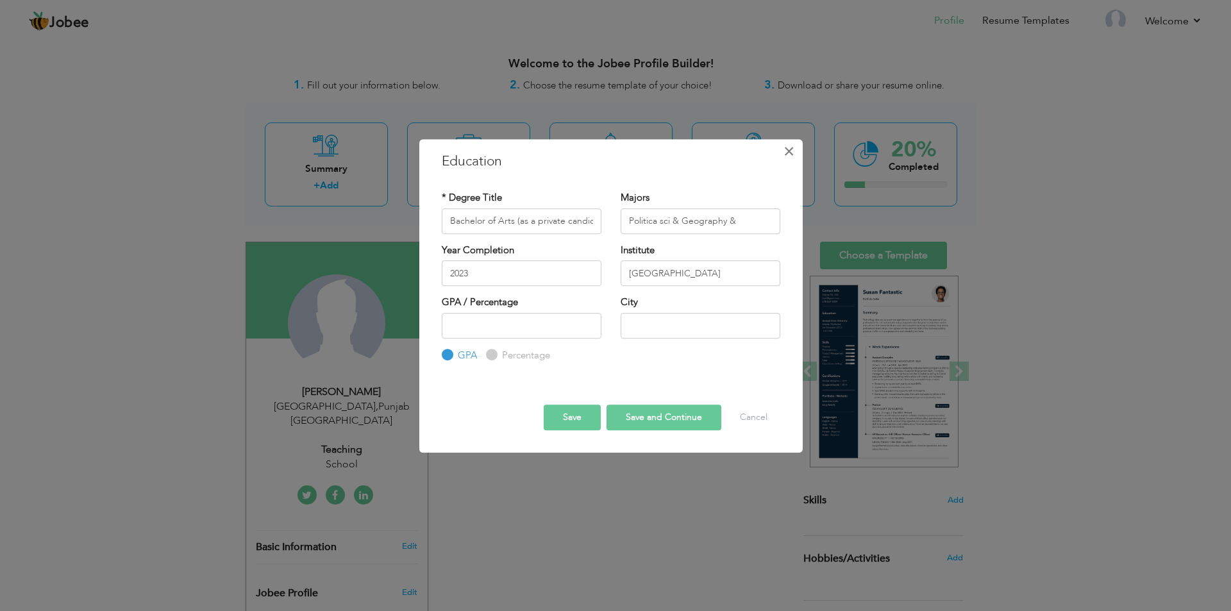
click at [788, 155] on span "×" at bounding box center [788, 151] width 11 height 23
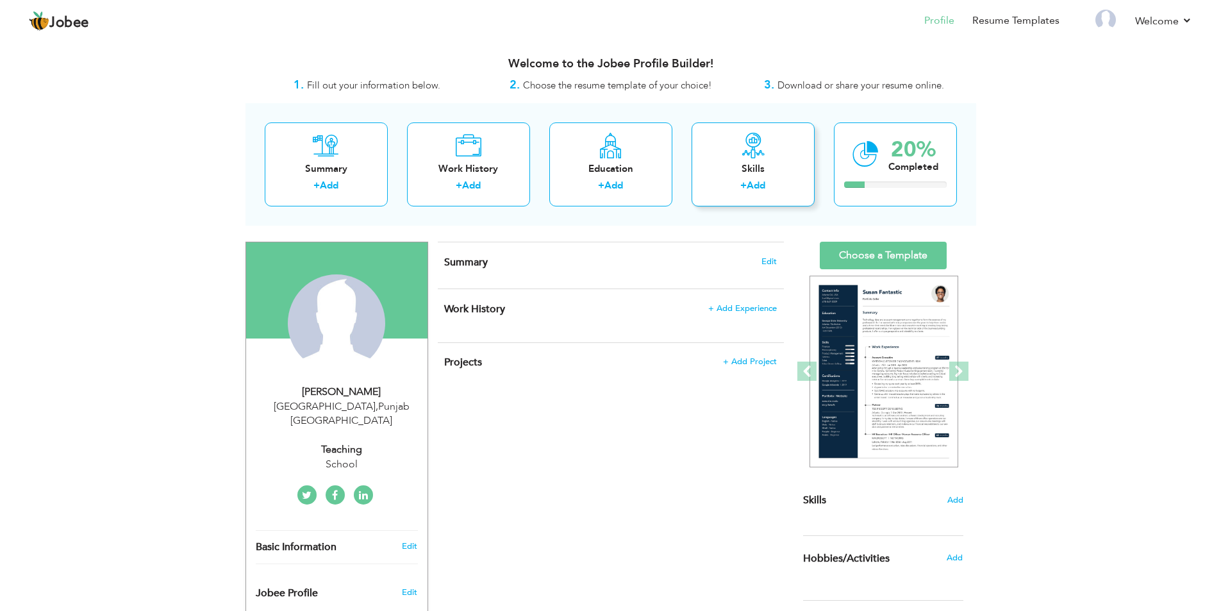
click at [775, 175] on div "Skills" at bounding box center [753, 168] width 103 height 13
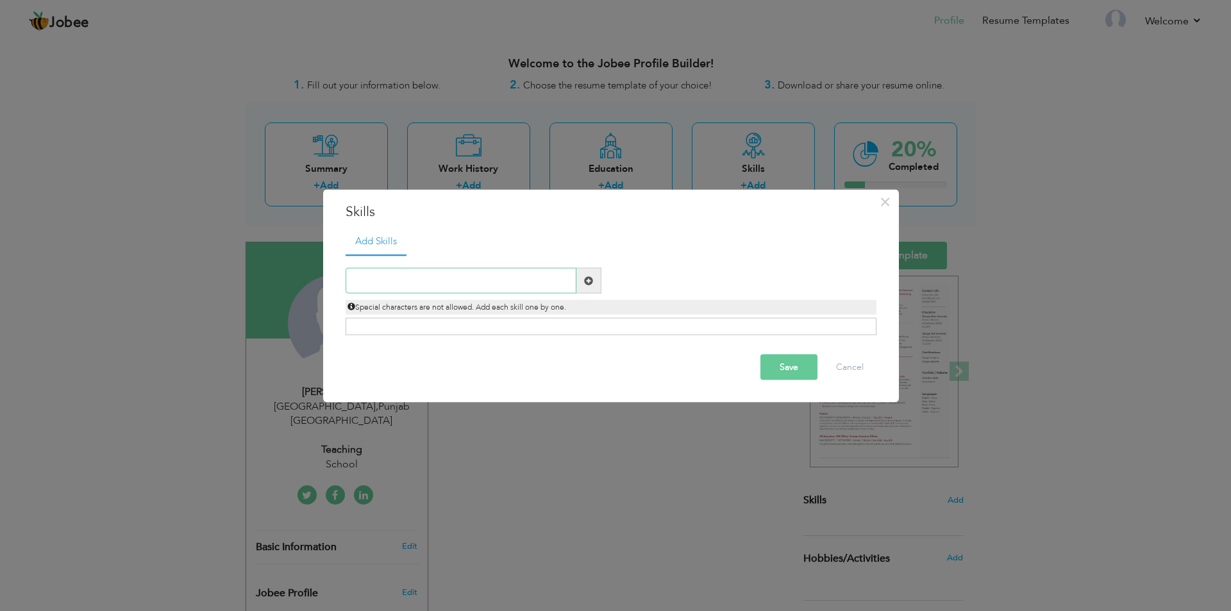
click at [408, 286] on input "text" at bounding box center [461, 281] width 231 height 26
click at [399, 280] on input "text" at bounding box center [461, 281] width 231 height 26
type input "MS Office"
click at [776, 371] on button "Save" at bounding box center [788, 368] width 57 height 26
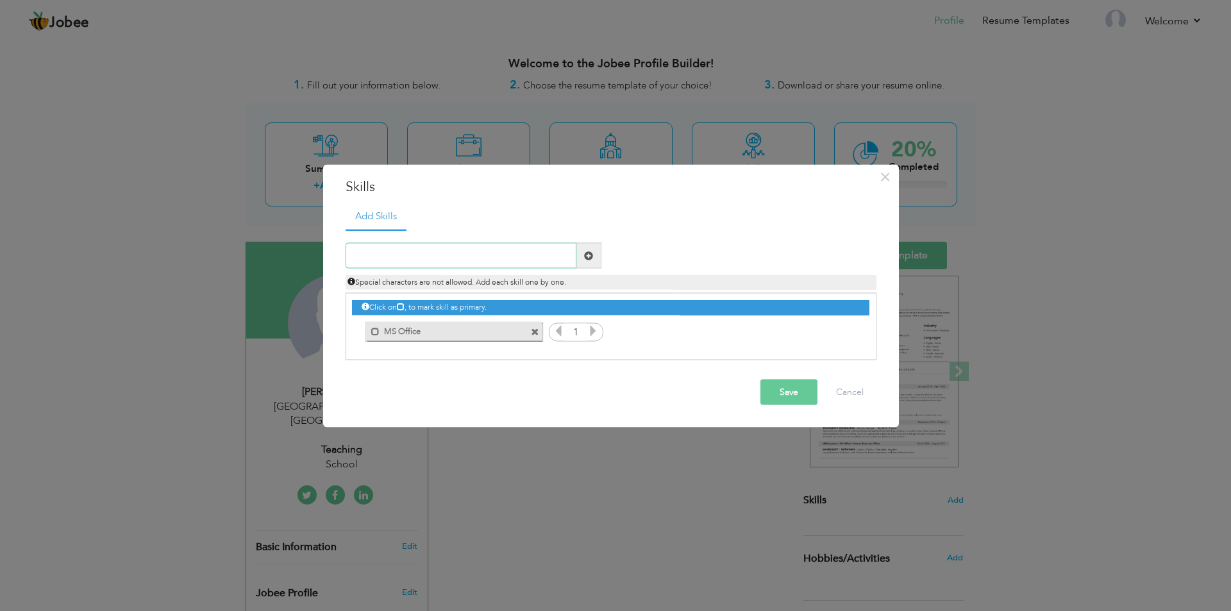
click at [483, 260] on input "text" at bounding box center [461, 256] width 231 height 26
click at [449, 253] on input "text" at bounding box center [461, 256] width 231 height 26
click at [454, 251] on input "Nebosh" at bounding box center [461, 256] width 231 height 26
type input "N"
click at [454, 251] on input "text" at bounding box center [461, 256] width 231 height 26
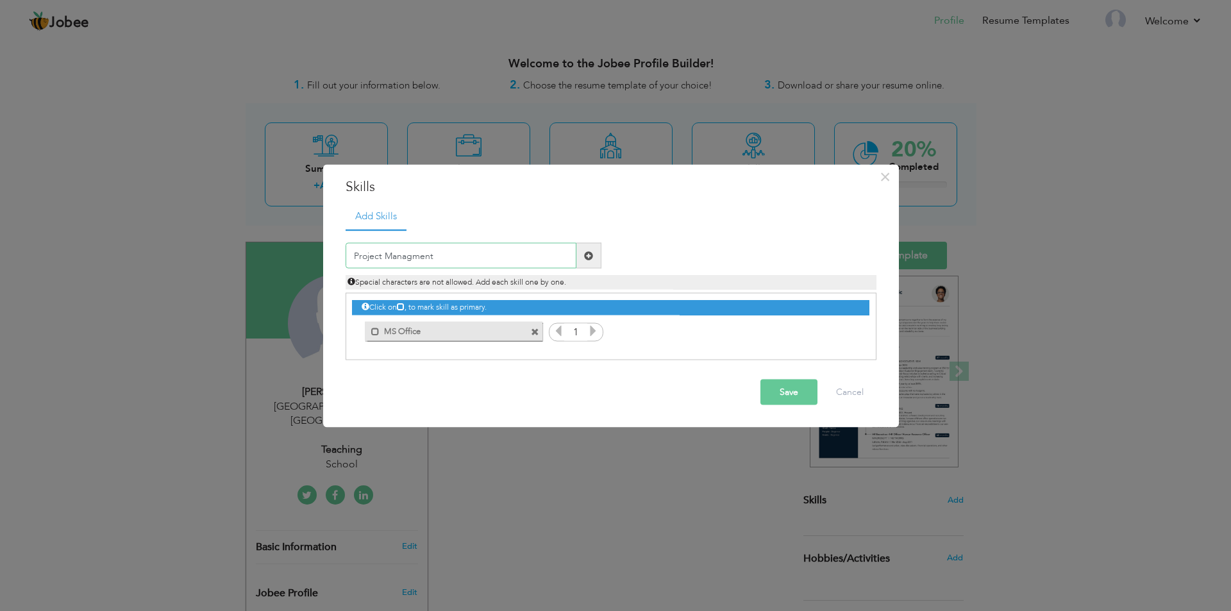
type input "Project Managment"
click at [790, 394] on button "Save" at bounding box center [788, 393] width 57 height 26
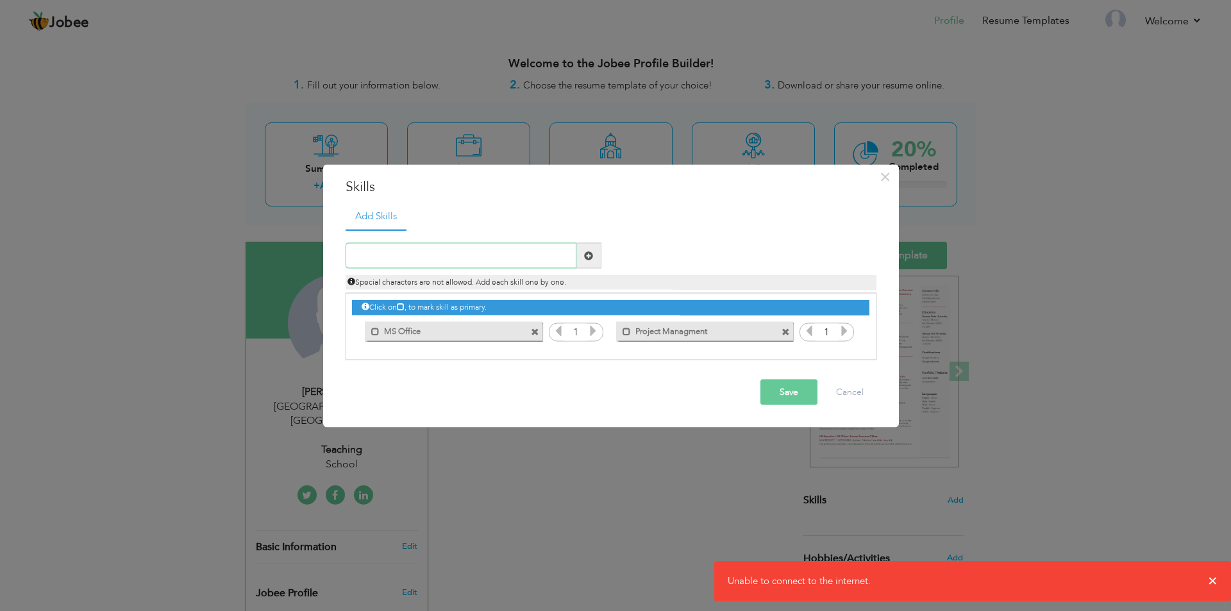
click at [491, 251] on input "text" at bounding box center [461, 256] width 231 height 26
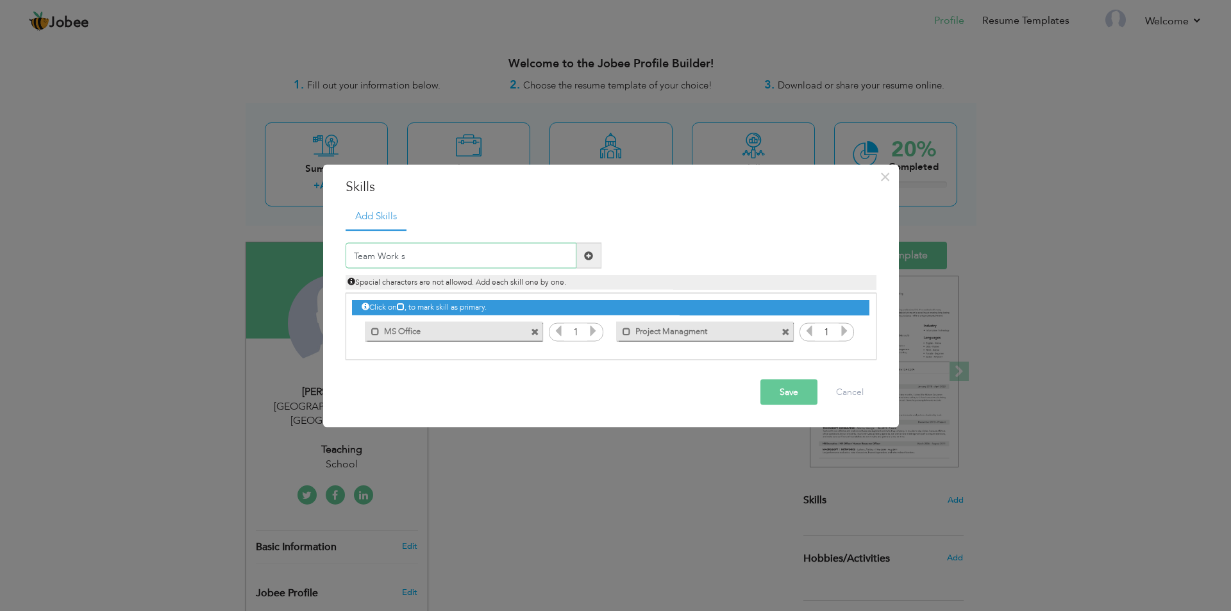
type input "Team Work"
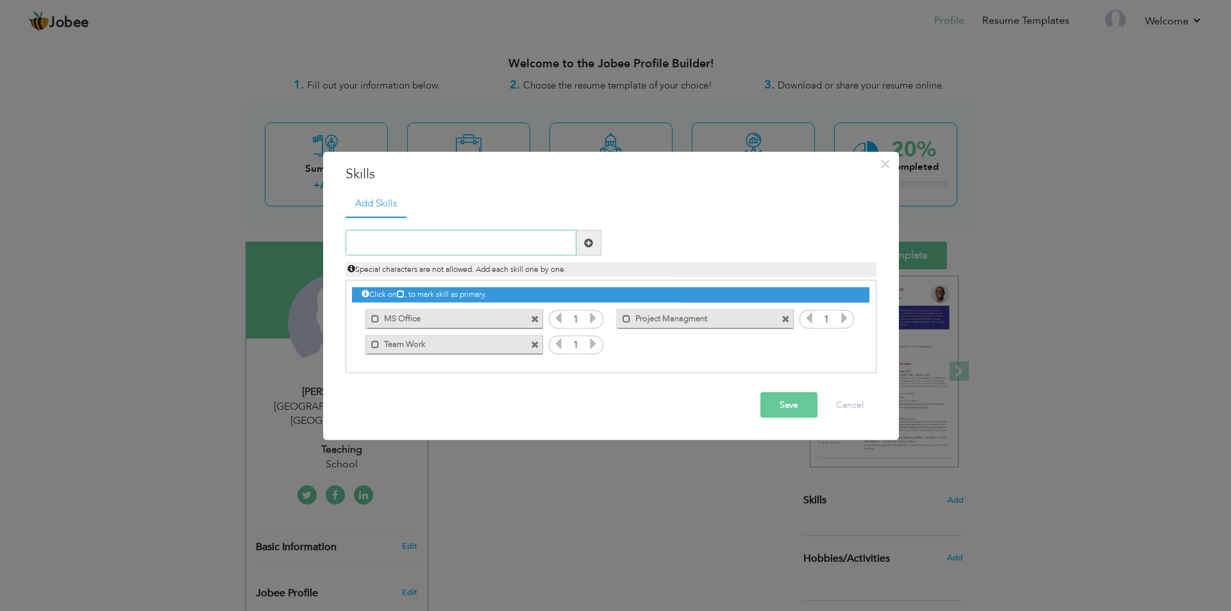
click at [438, 244] on input "text" at bounding box center [461, 243] width 231 height 26
type input "s"
type input "Strong Communication"
click at [784, 414] on button "Save" at bounding box center [788, 405] width 57 height 26
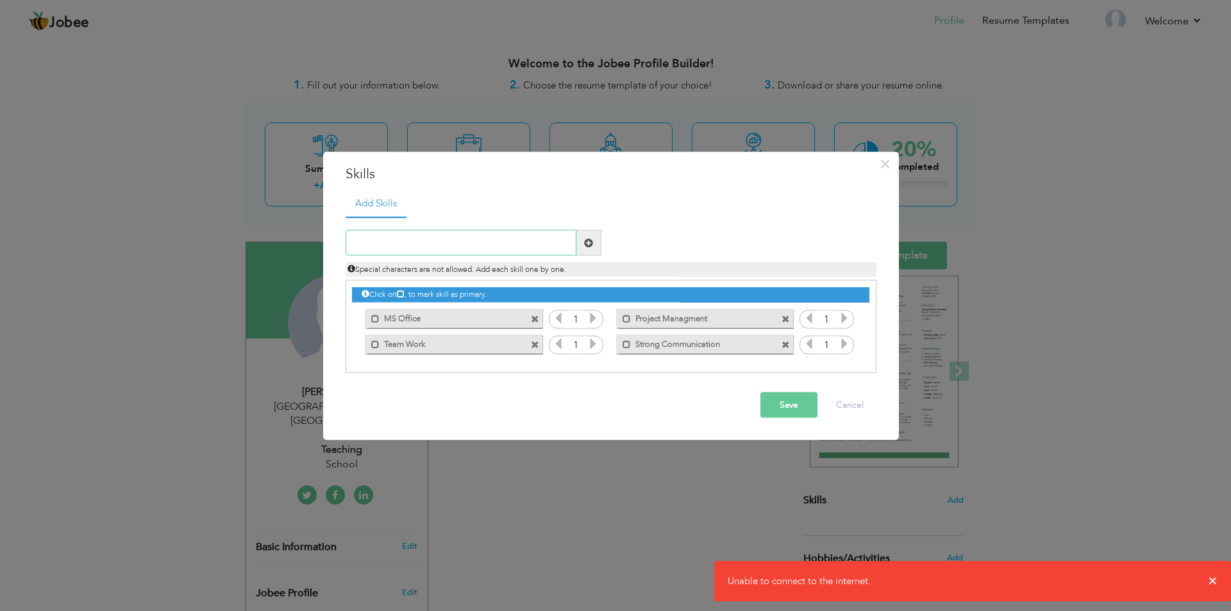
click at [462, 246] on input "text" at bounding box center [461, 243] width 231 height 26
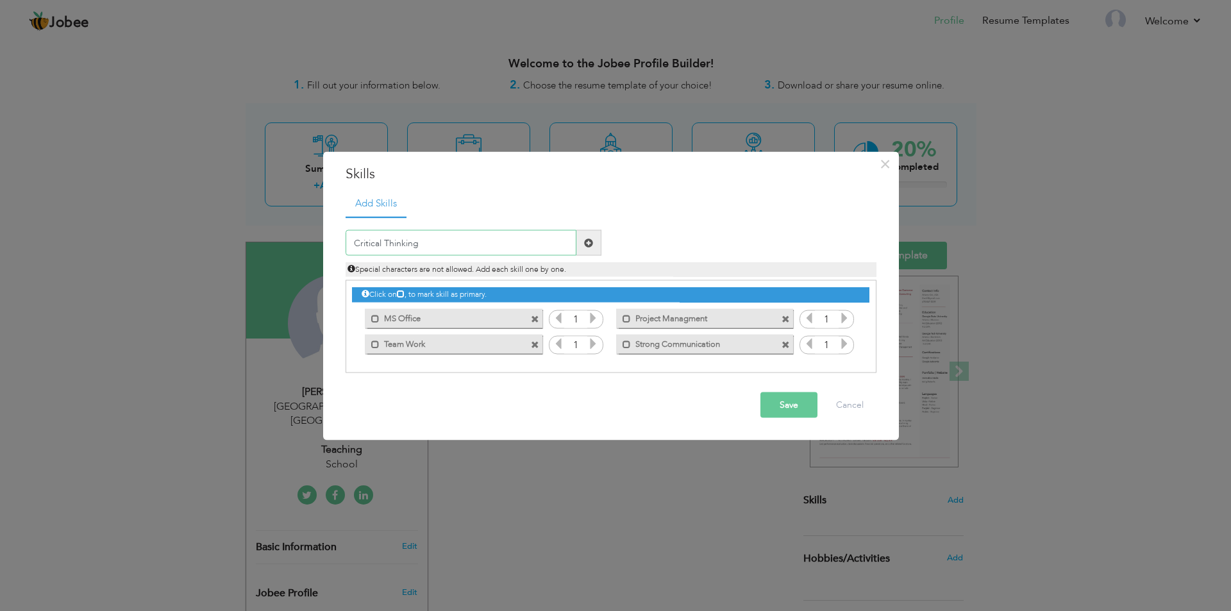
type input "Critical Thinking"
click at [795, 401] on button "Save" at bounding box center [788, 405] width 57 height 26
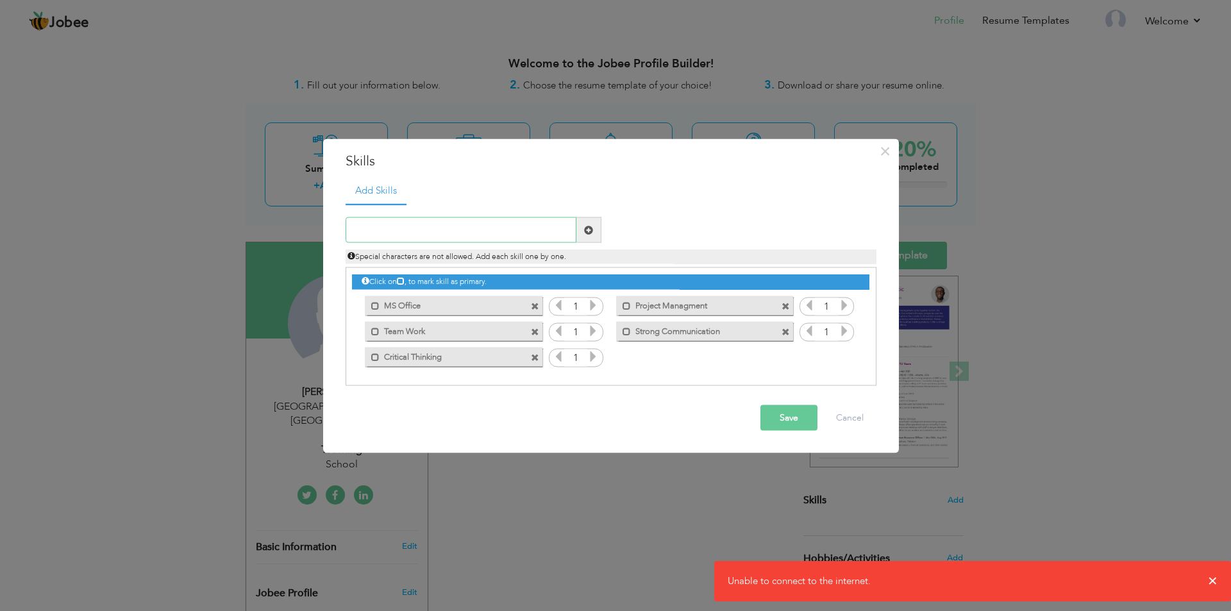
click at [496, 229] on input "text" at bounding box center [461, 230] width 231 height 26
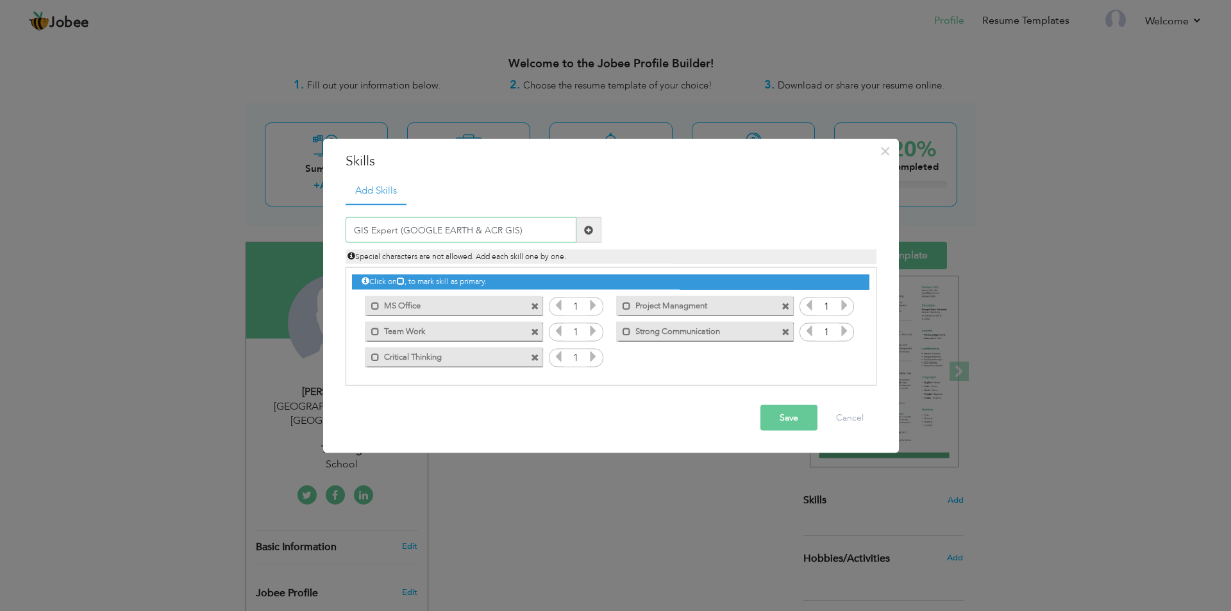
type input "GIS Expert (GOOGLE EARTH & ACR GIS)"
click at [805, 421] on button "Save" at bounding box center [788, 418] width 57 height 26
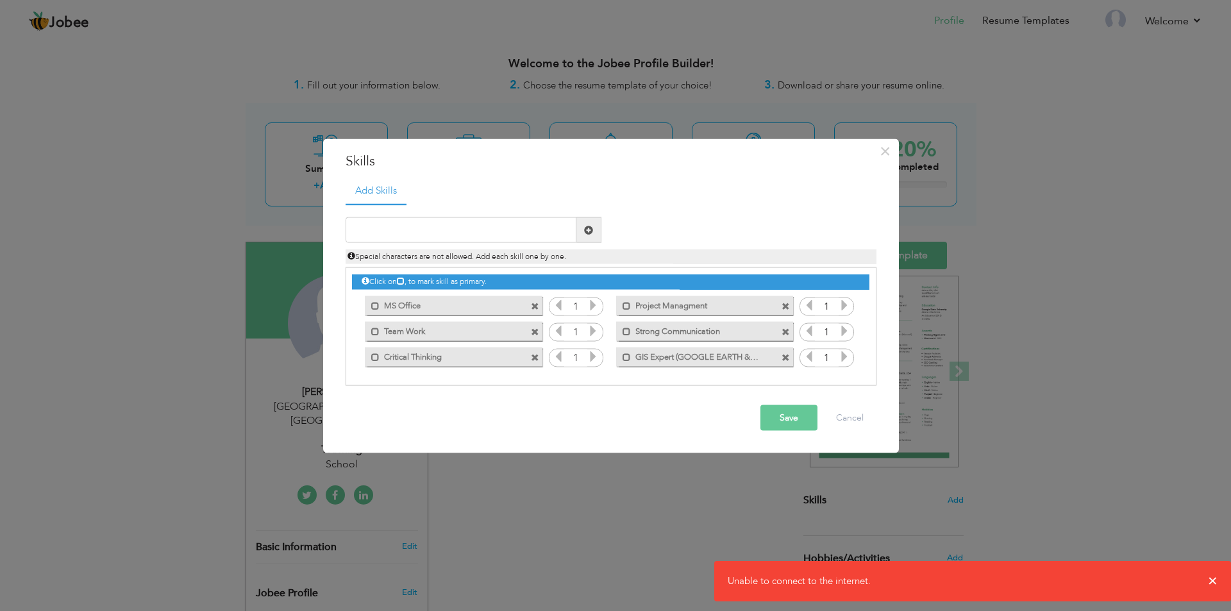
click at [805, 421] on button "Save" at bounding box center [788, 418] width 57 height 26
click at [880, 160] on span "×" at bounding box center [885, 150] width 11 height 23
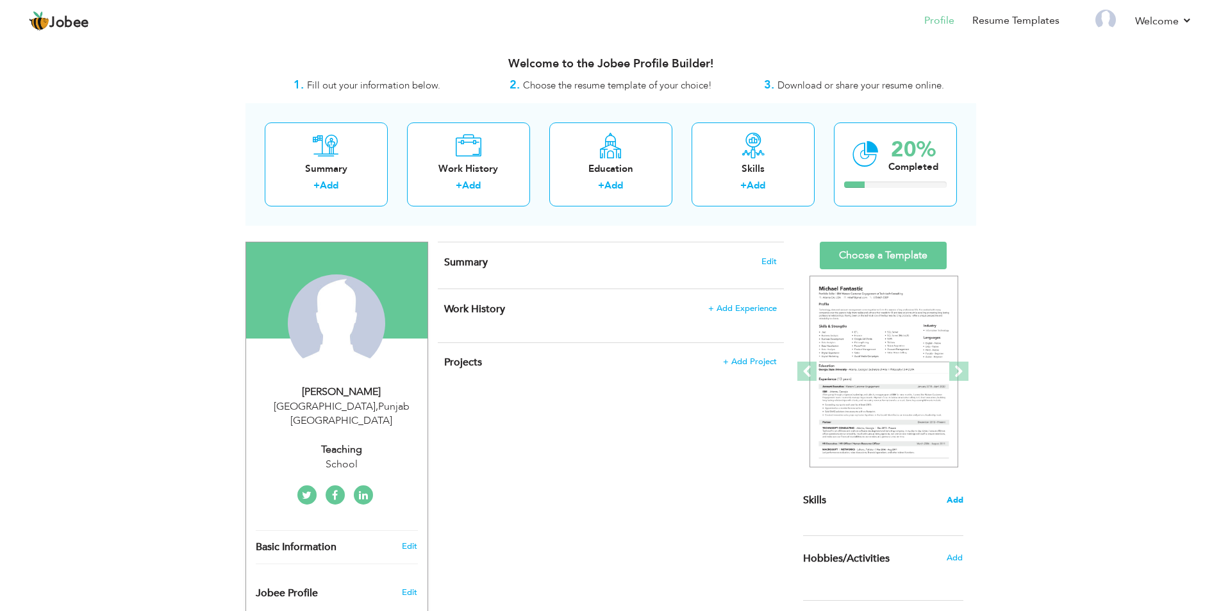
click at [954, 497] on span "Add" at bounding box center [955, 500] width 17 height 12
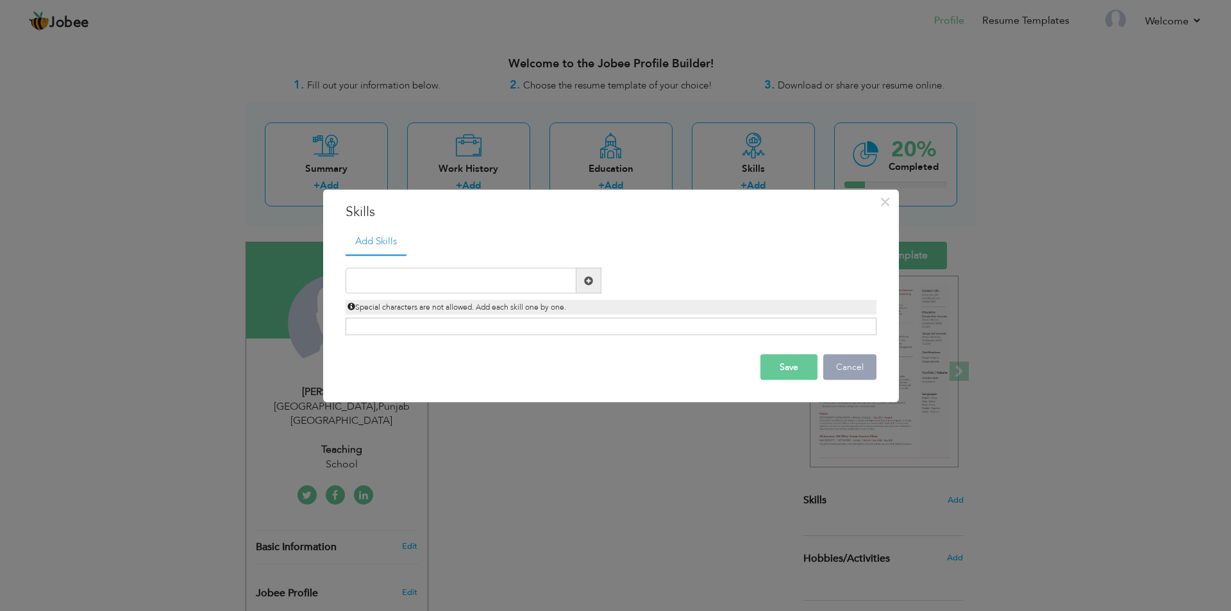
click at [850, 365] on button "Cancel" at bounding box center [849, 368] width 53 height 26
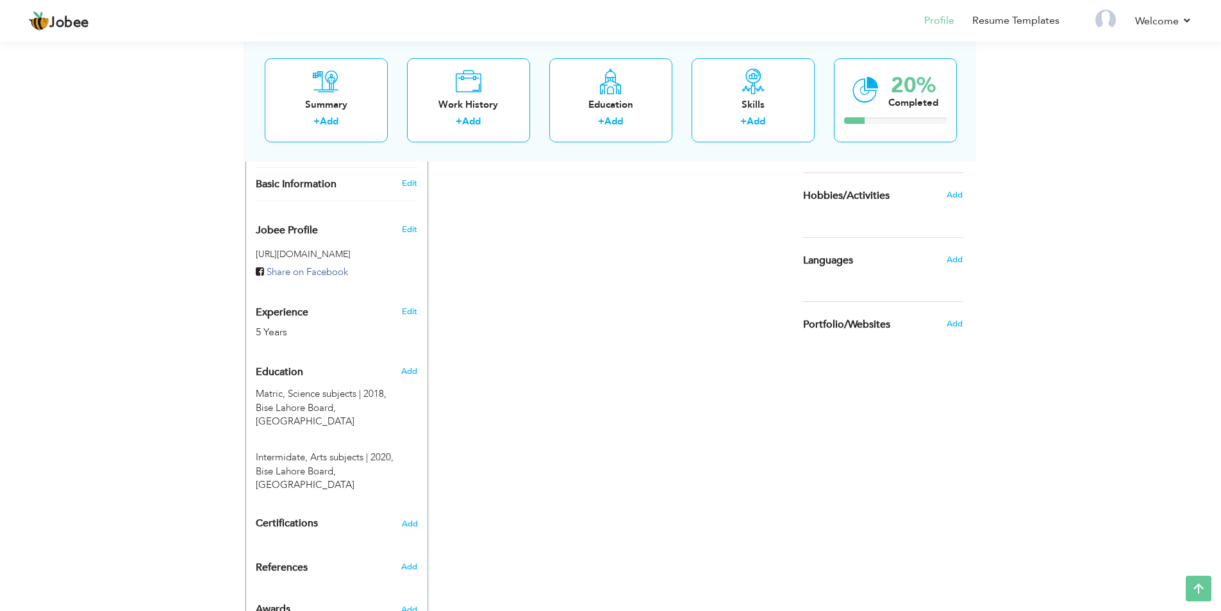
scroll to position [376, 0]
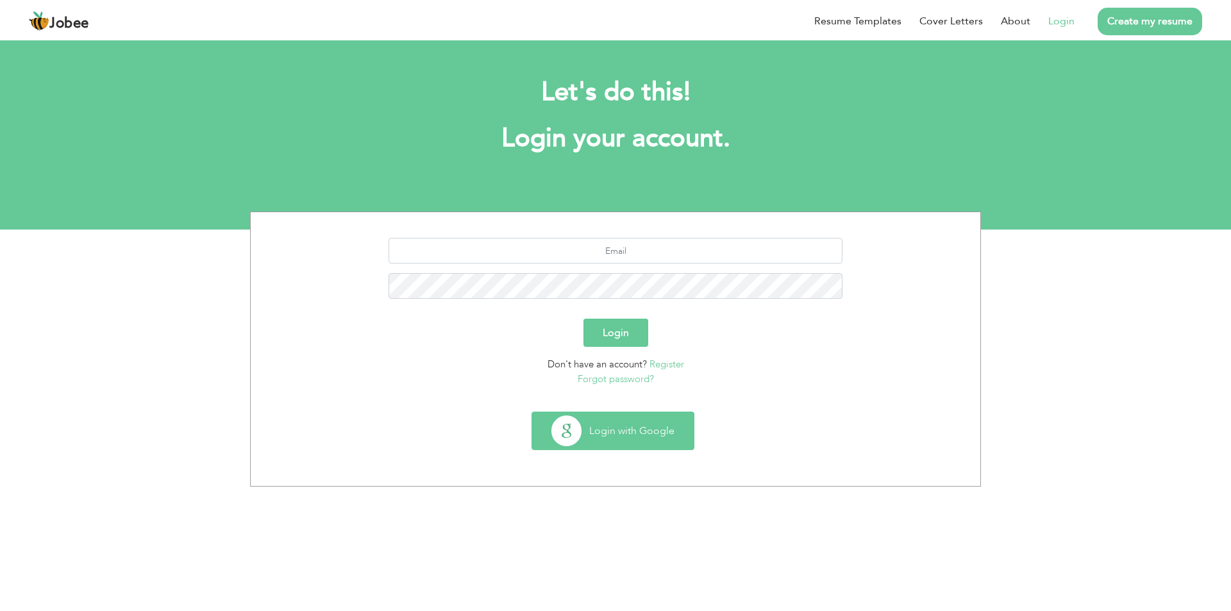
click at [678, 440] on button "Login with Google" at bounding box center [613, 430] width 162 height 37
